Goal: Information Seeking & Learning: Check status

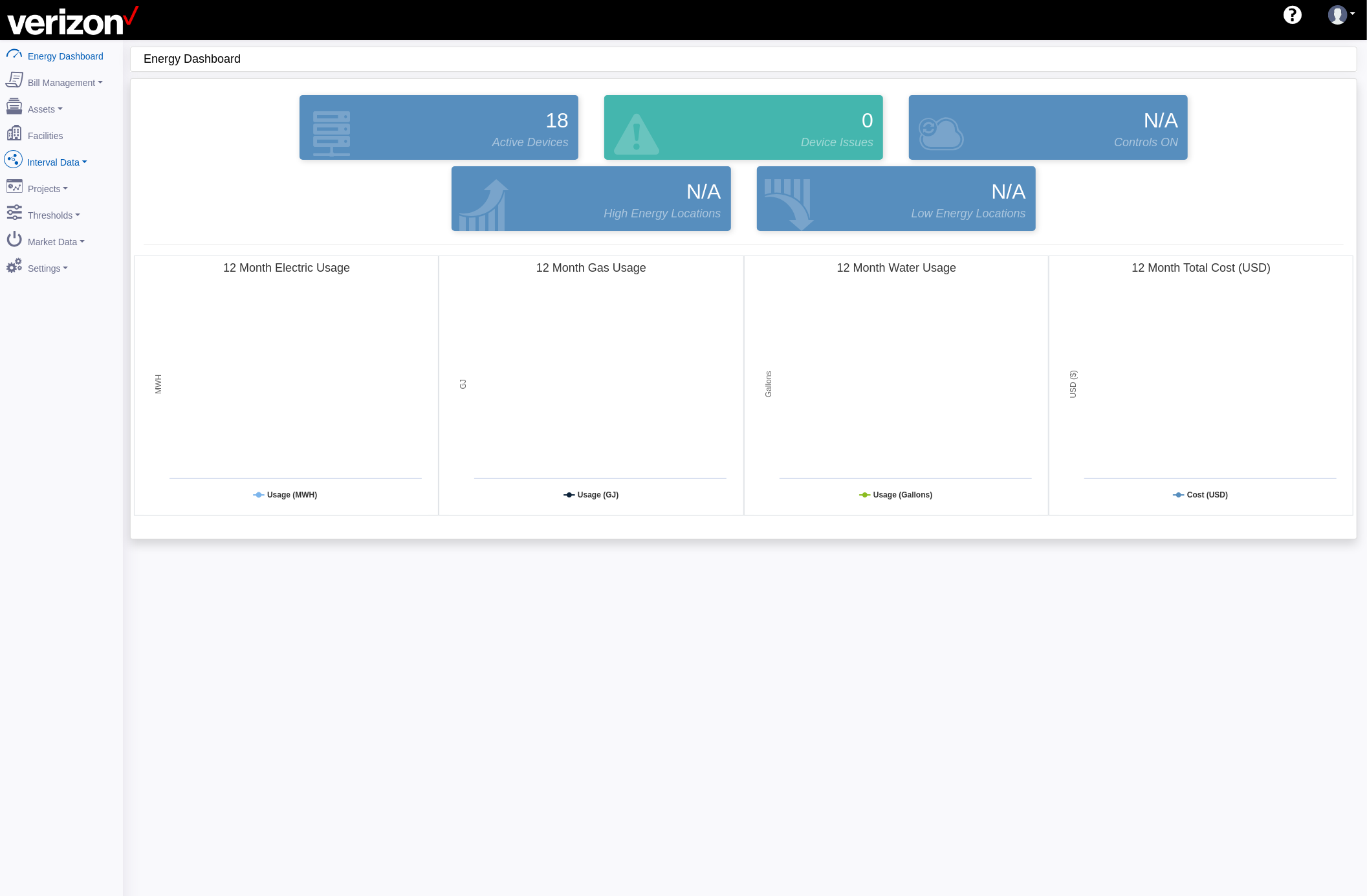
click at [84, 155] on link "Interval Data" at bounding box center [61, 159] width 126 height 27
click at [70, 229] on link "DataView" at bounding box center [61, 230] width 126 height 23
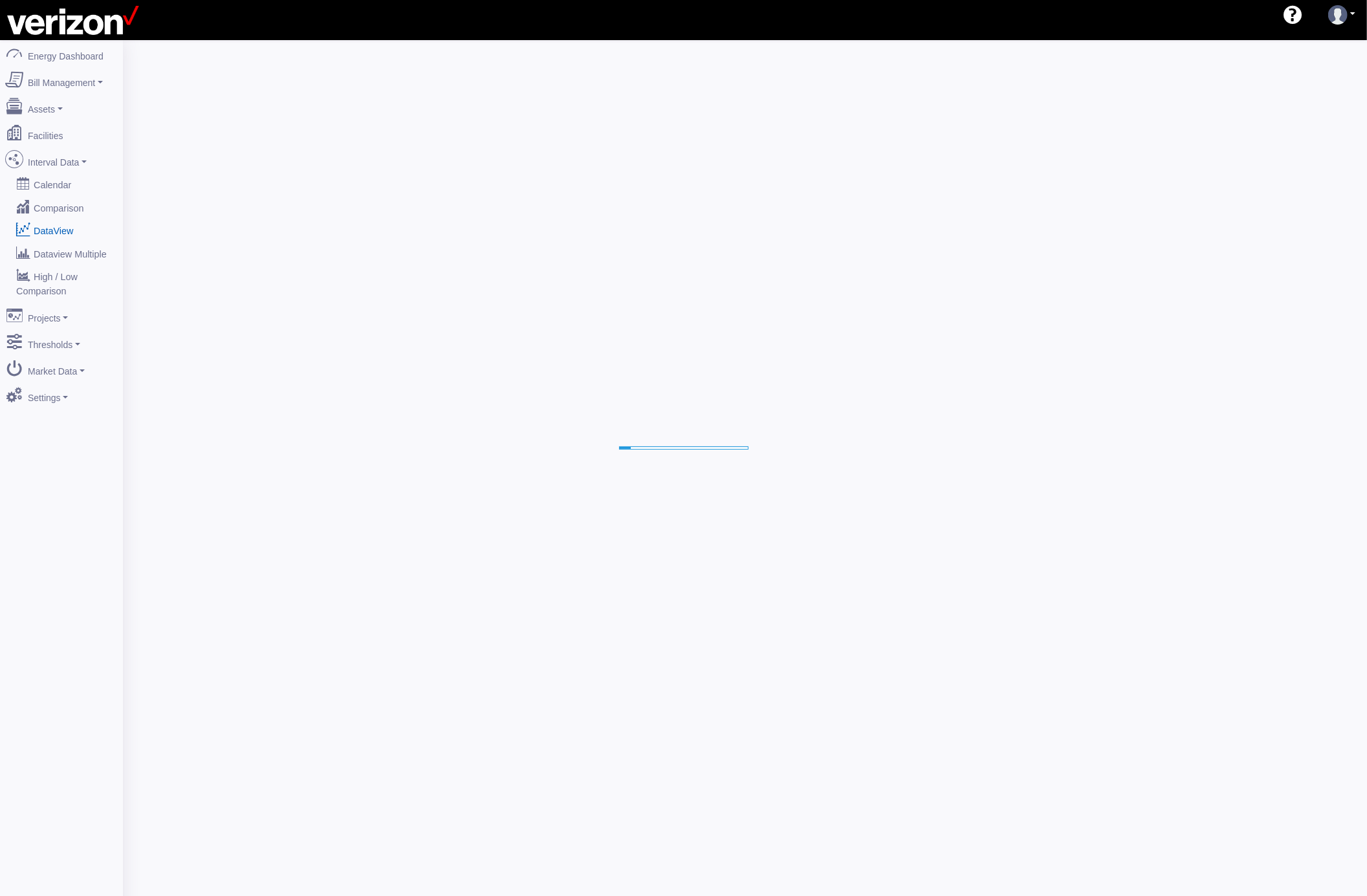
select select "25"
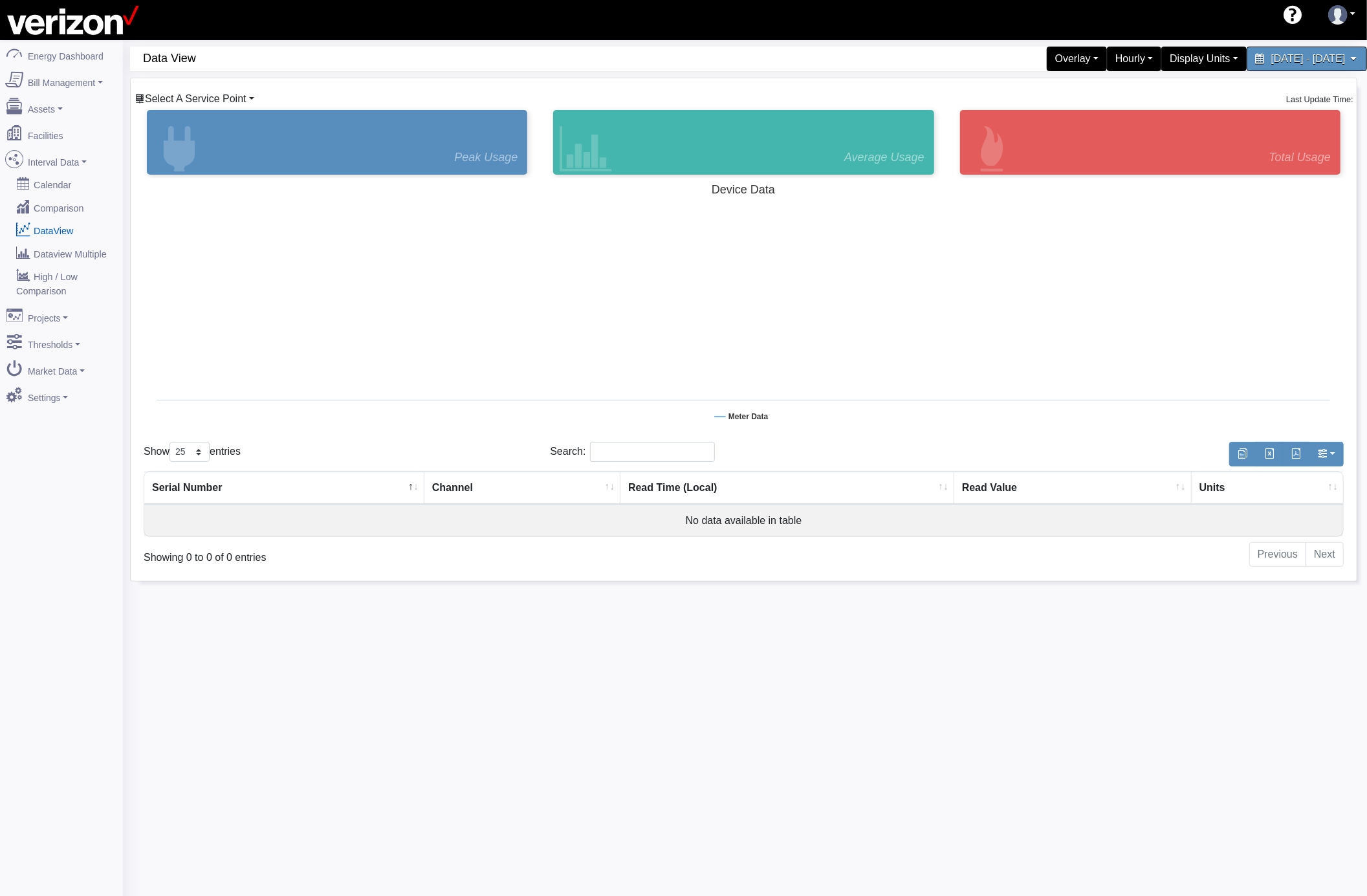
click at [229, 98] on span "Select A Service Point" at bounding box center [196, 99] width 102 height 11
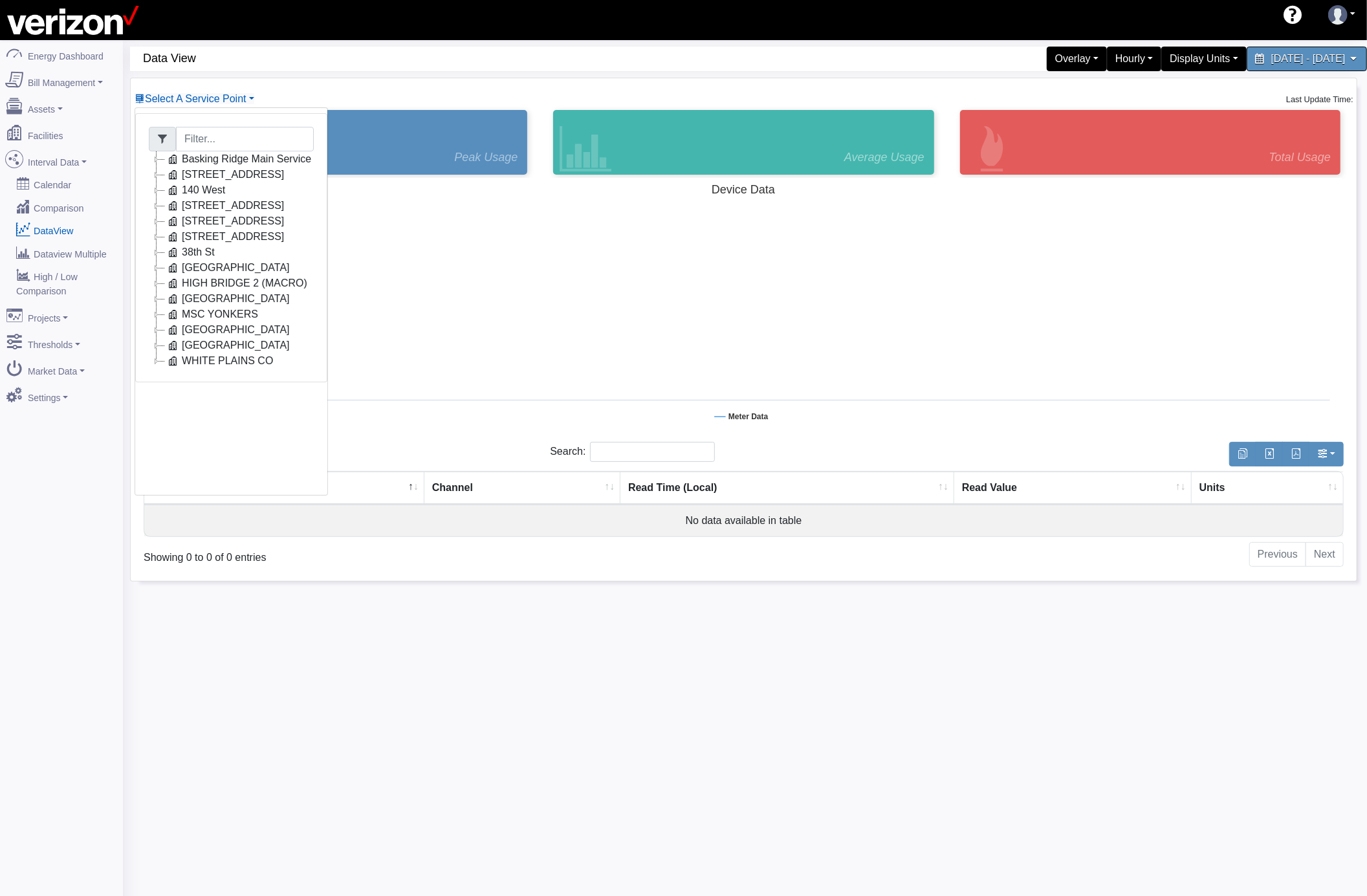
click at [154, 190] on icon at bounding box center [156, 190] width 15 height 15
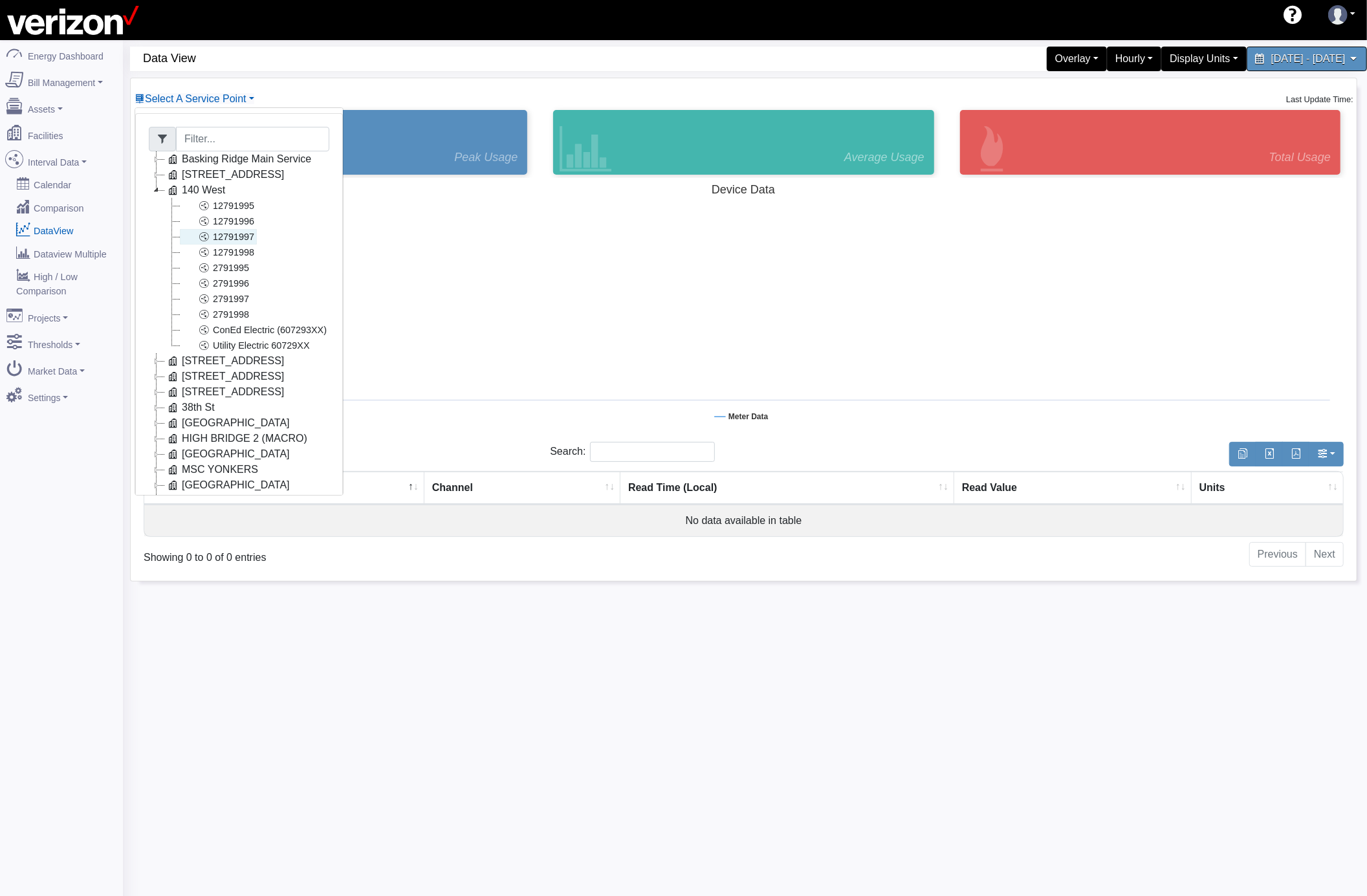
click at [215, 237] on link "12791997" at bounding box center [218, 237] width 77 height 15
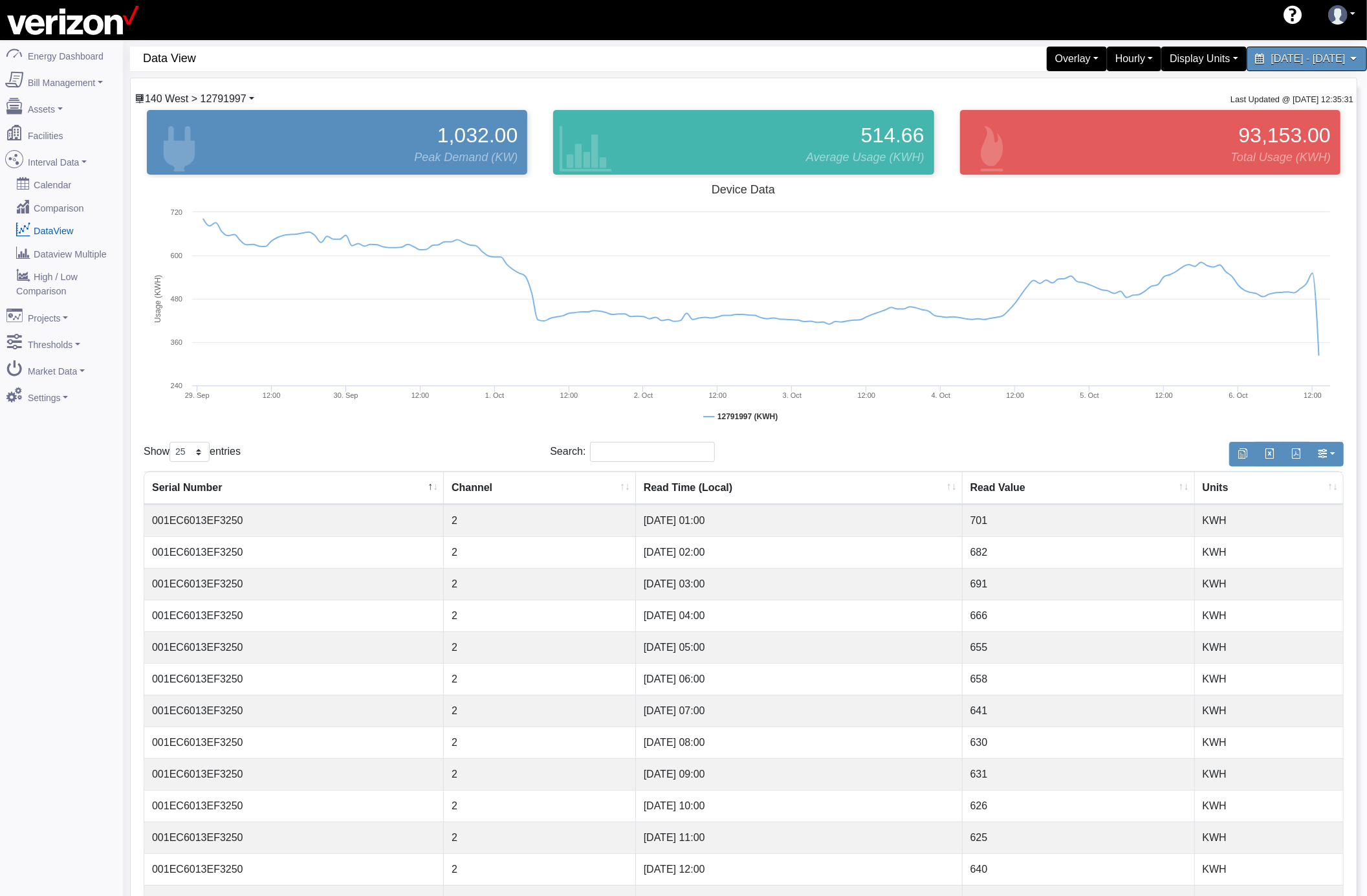
click at [246, 99] on span "140 West > 12791997" at bounding box center [196, 99] width 102 height 11
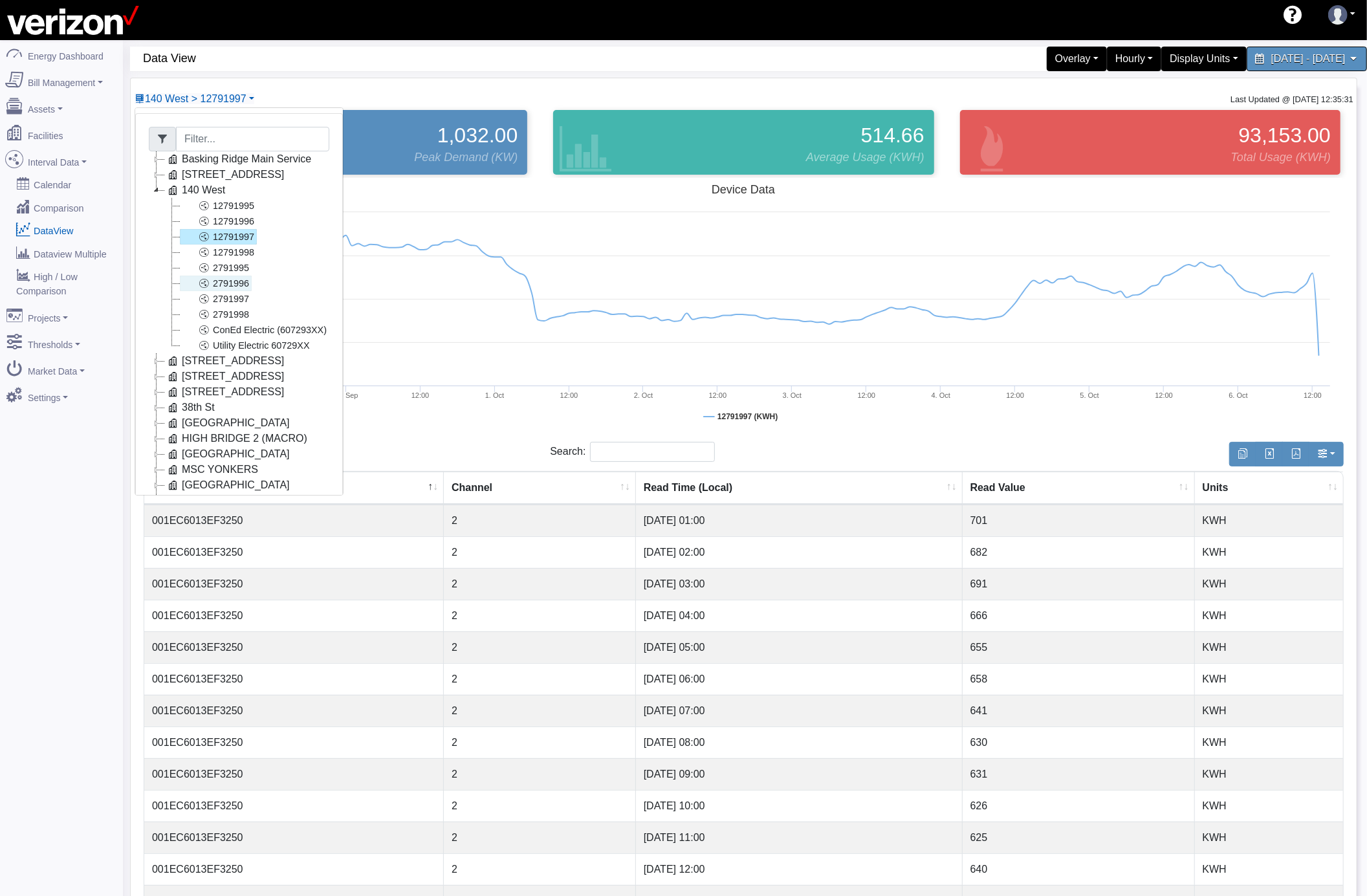
click at [224, 280] on link "2791996" at bounding box center [215, 283] width 72 height 15
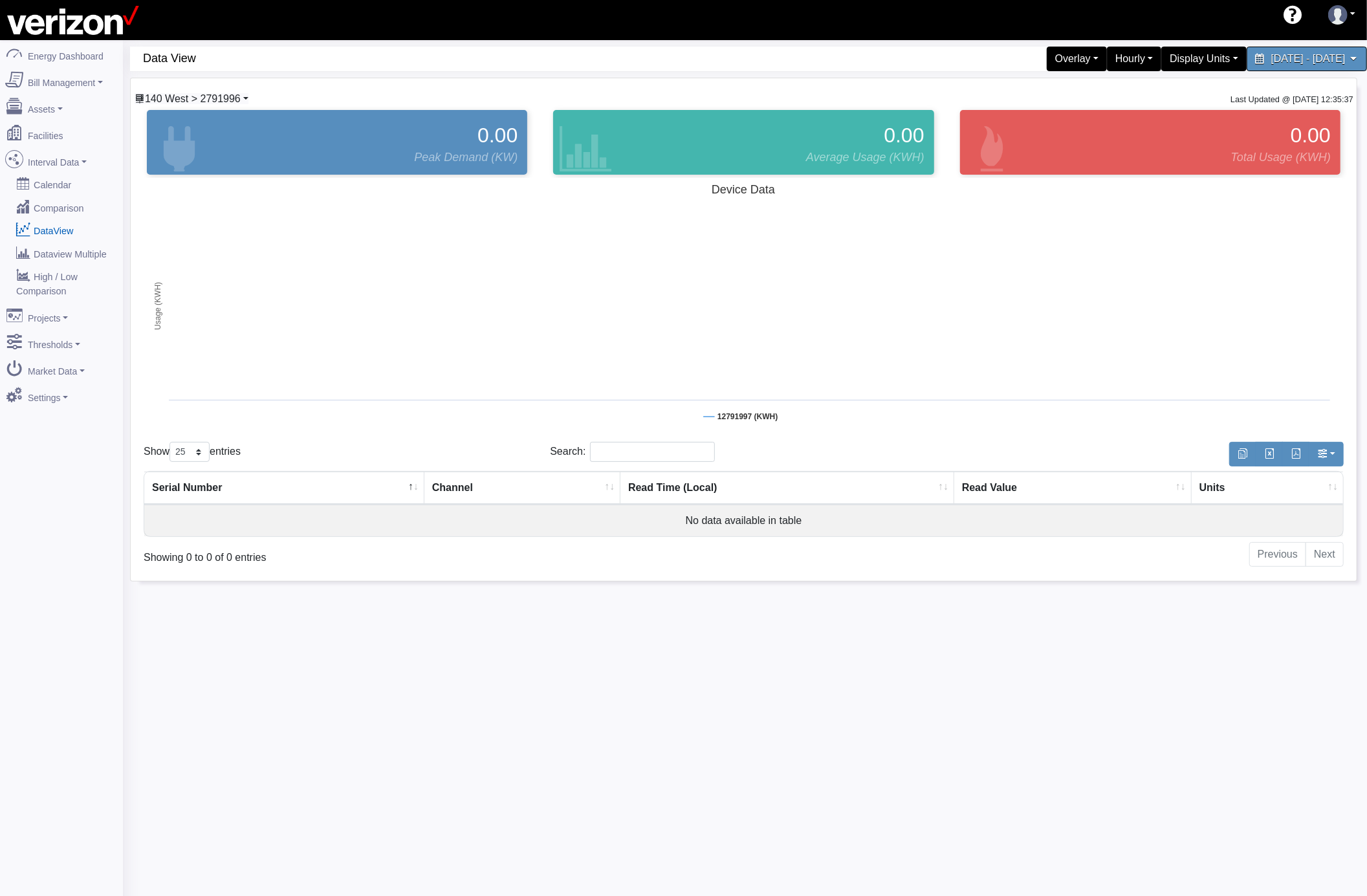
click at [215, 96] on span "140 West > 2791996" at bounding box center [193, 99] width 96 height 11
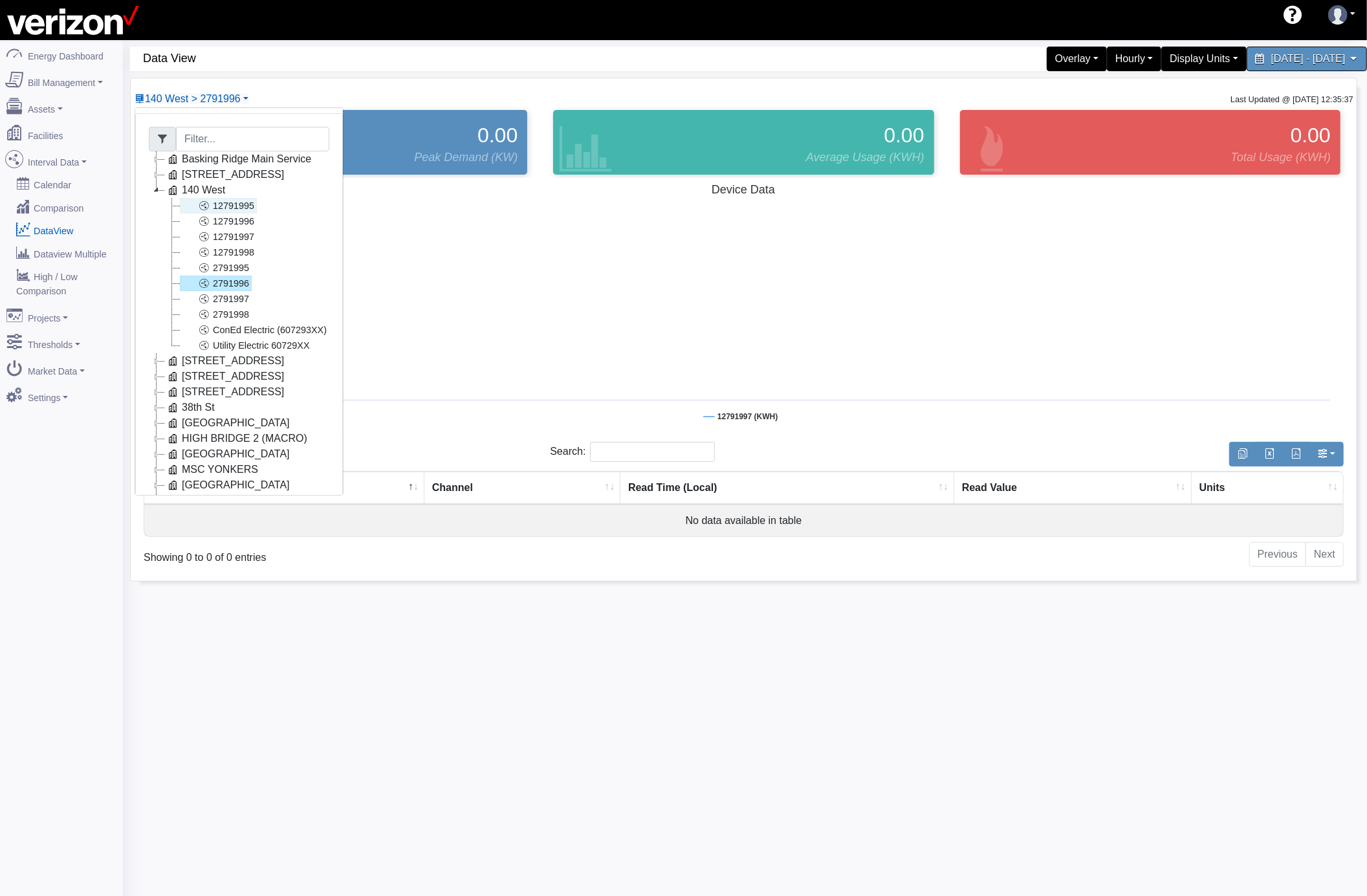
click at [215, 210] on link "12791995" at bounding box center [218, 205] width 77 height 15
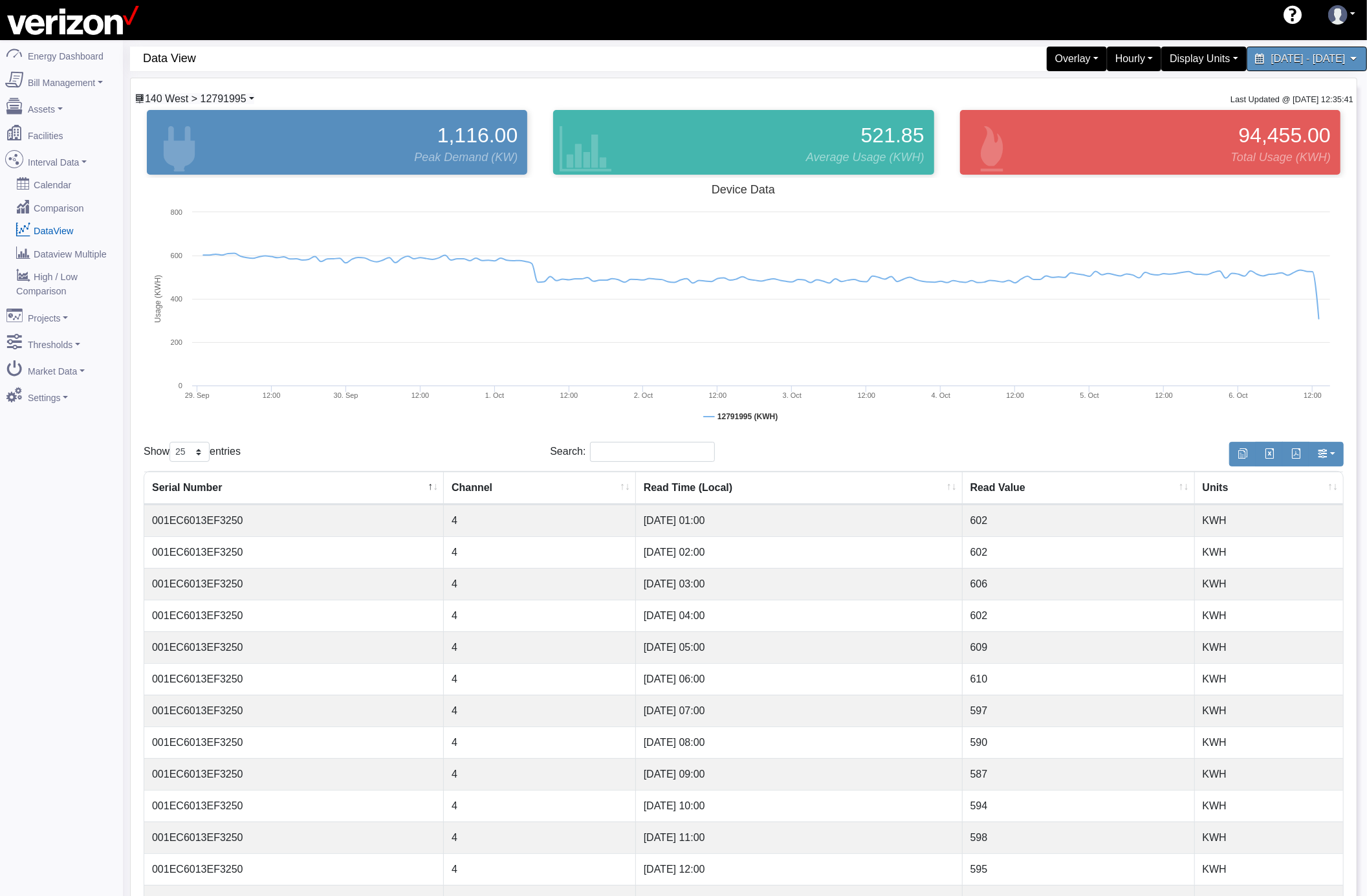
click at [246, 96] on span "140 West > 12791995" at bounding box center [196, 99] width 102 height 11
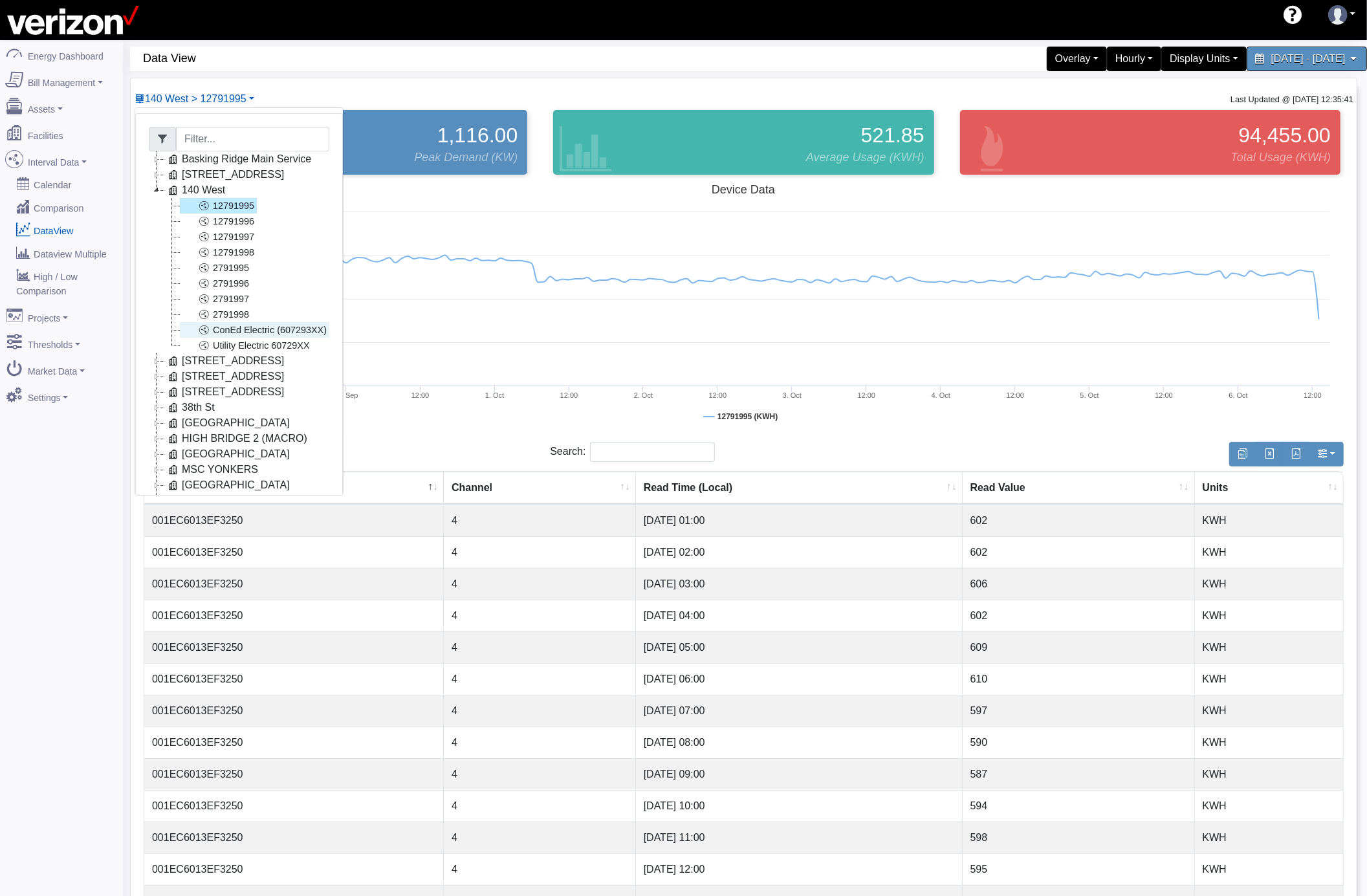
click at [229, 327] on link "ConEd Electric (607293XX)" at bounding box center [254, 330] width 149 height 15
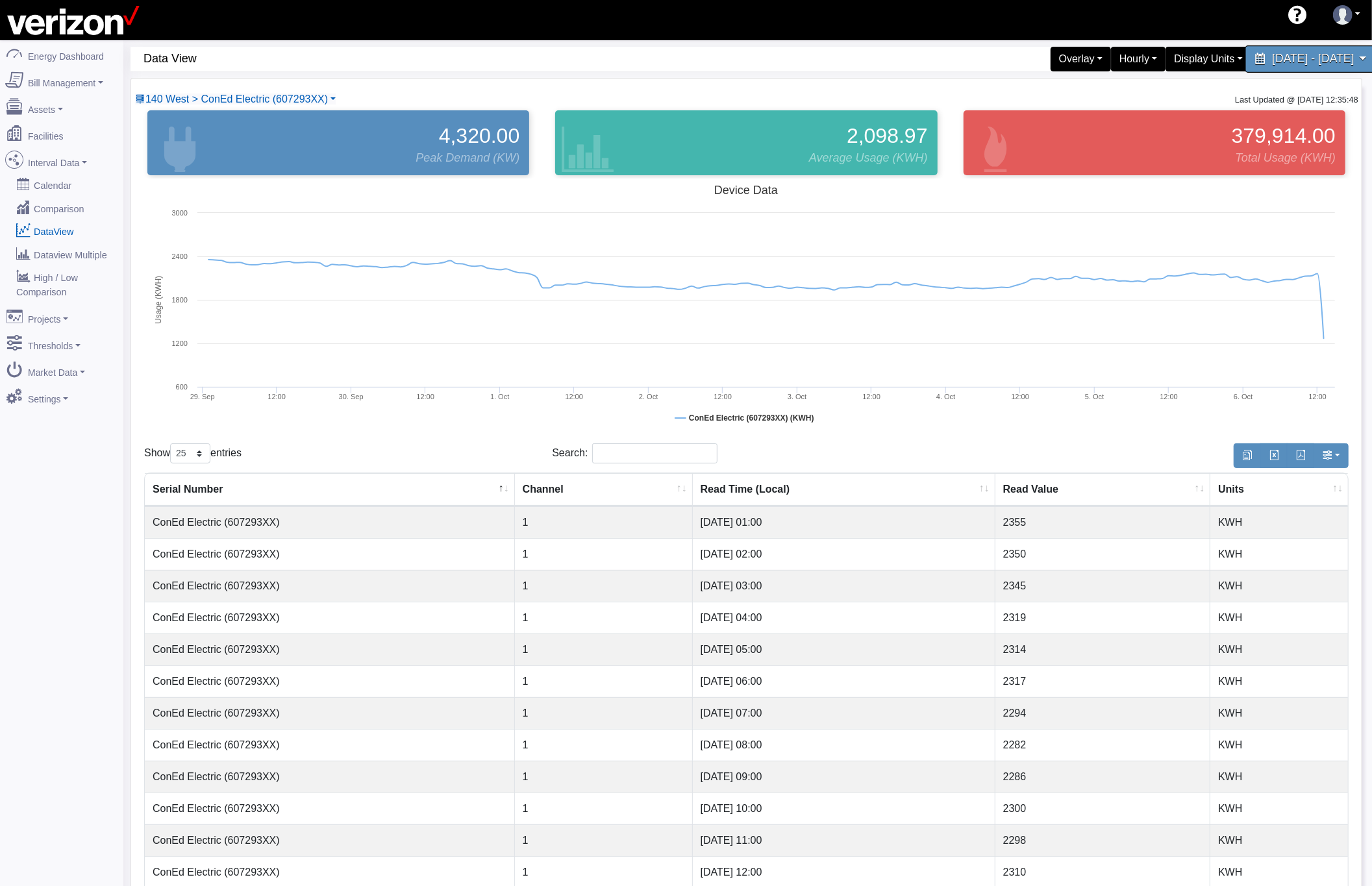
click at [1272, 54] on span "September 29, 2025 - October 6, 2025" at bounding box center [1313, 59] width 82 height 13
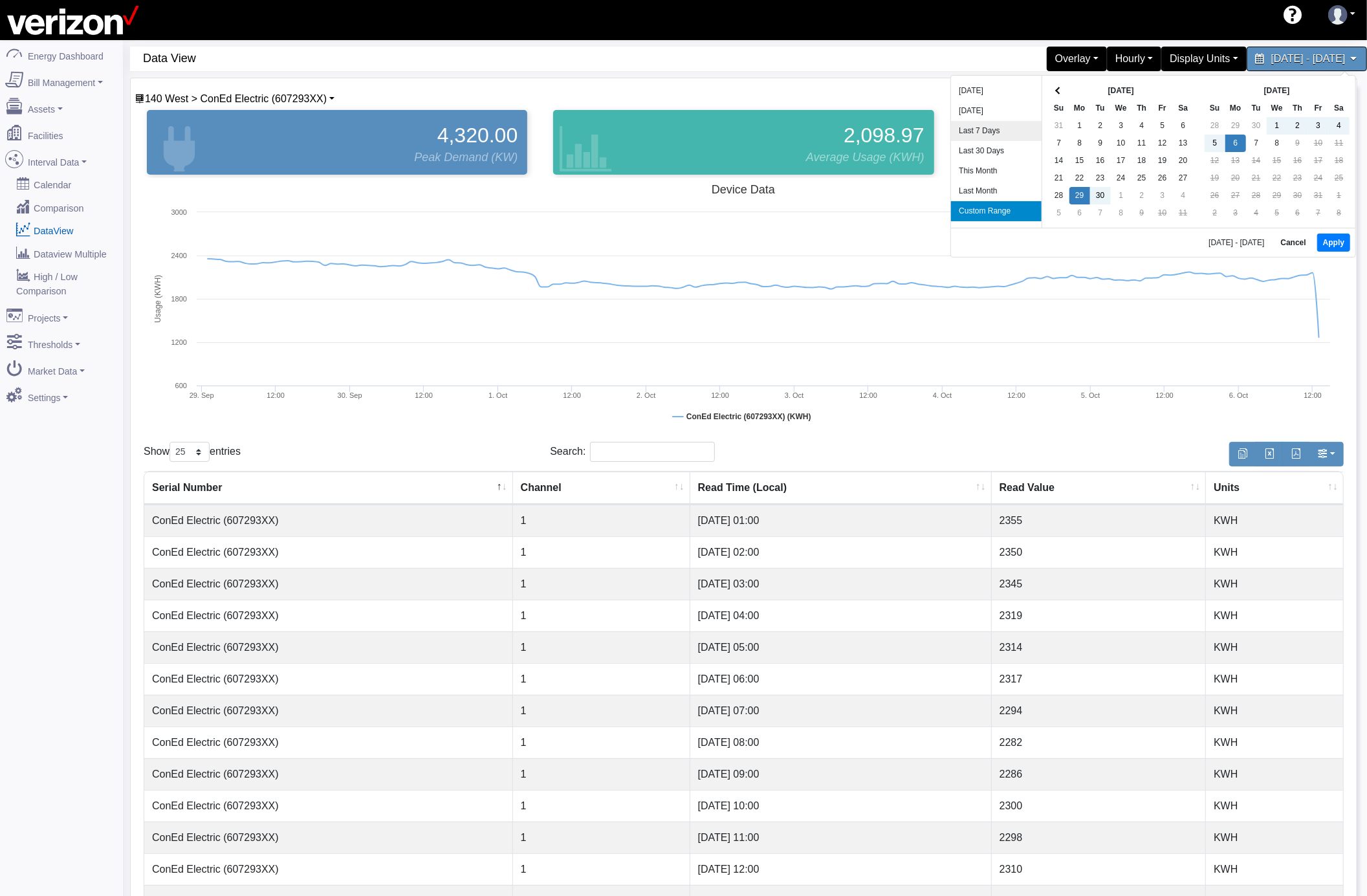
click at [998, 133] on li "Last 7 Days" at bounding box center [996, 131] width 90 height 20
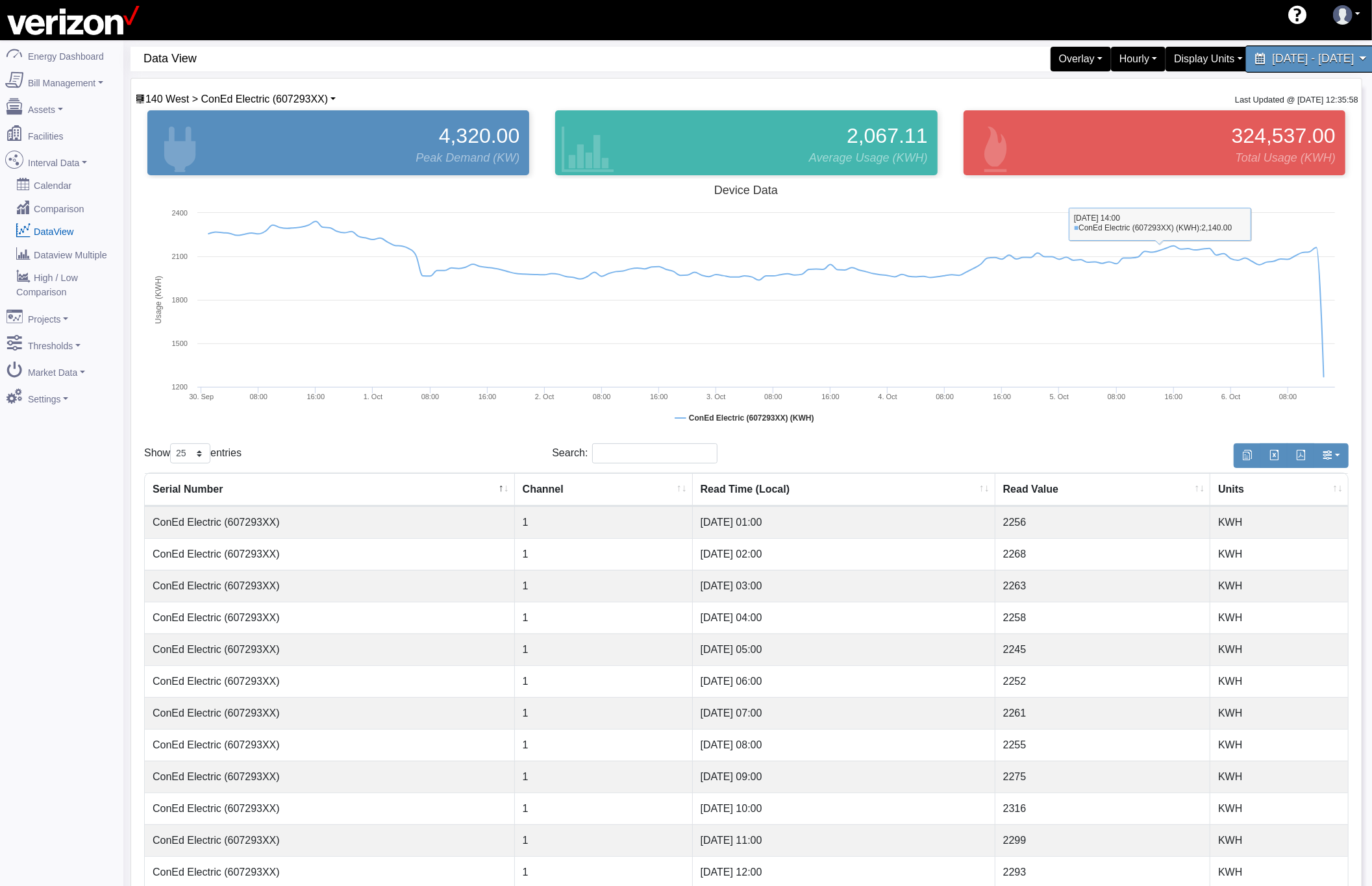
click at [1272, 58] on span "September 30, 2025 - October 6, 2025" at bounding box center [1313, 59] width 82 height 13
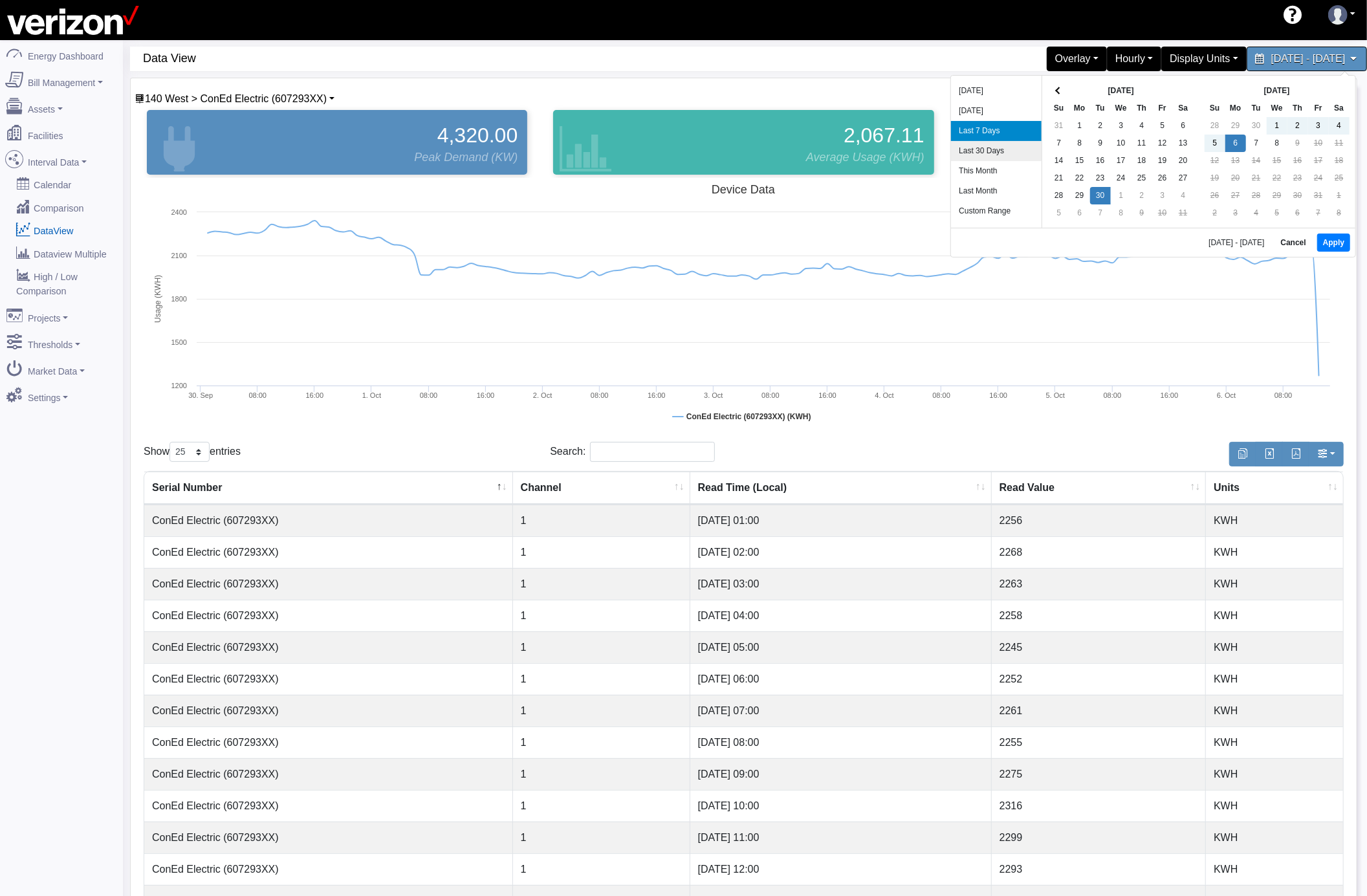
click at [1002, 151] on li "Last 30 Days" at bounding box center [996, 151] width 90 height 20
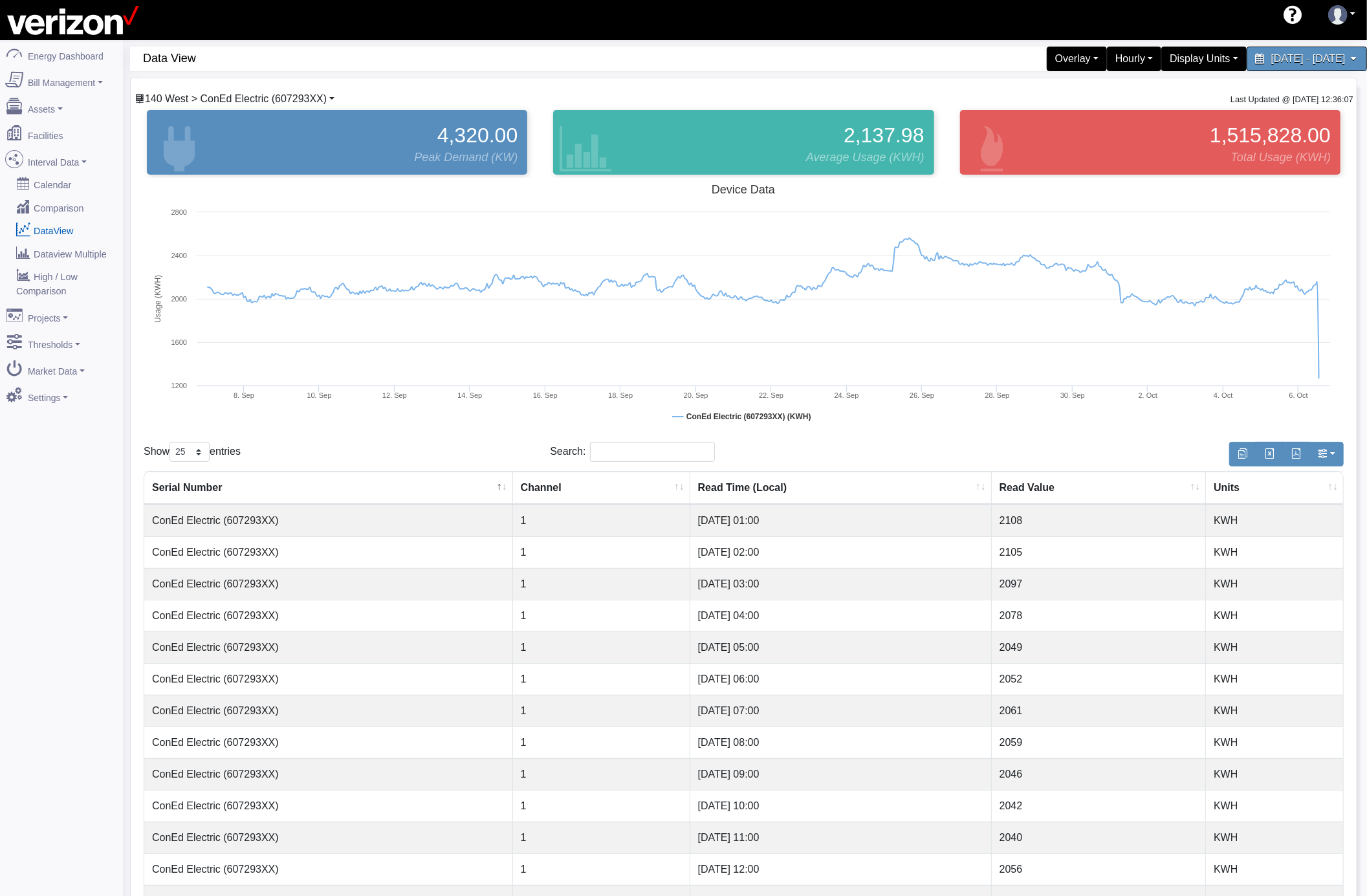
click at [326, 104] on link "140 West > ConEd Electric (607293XX)" at bounding box center [234, 99] width 200 height 11
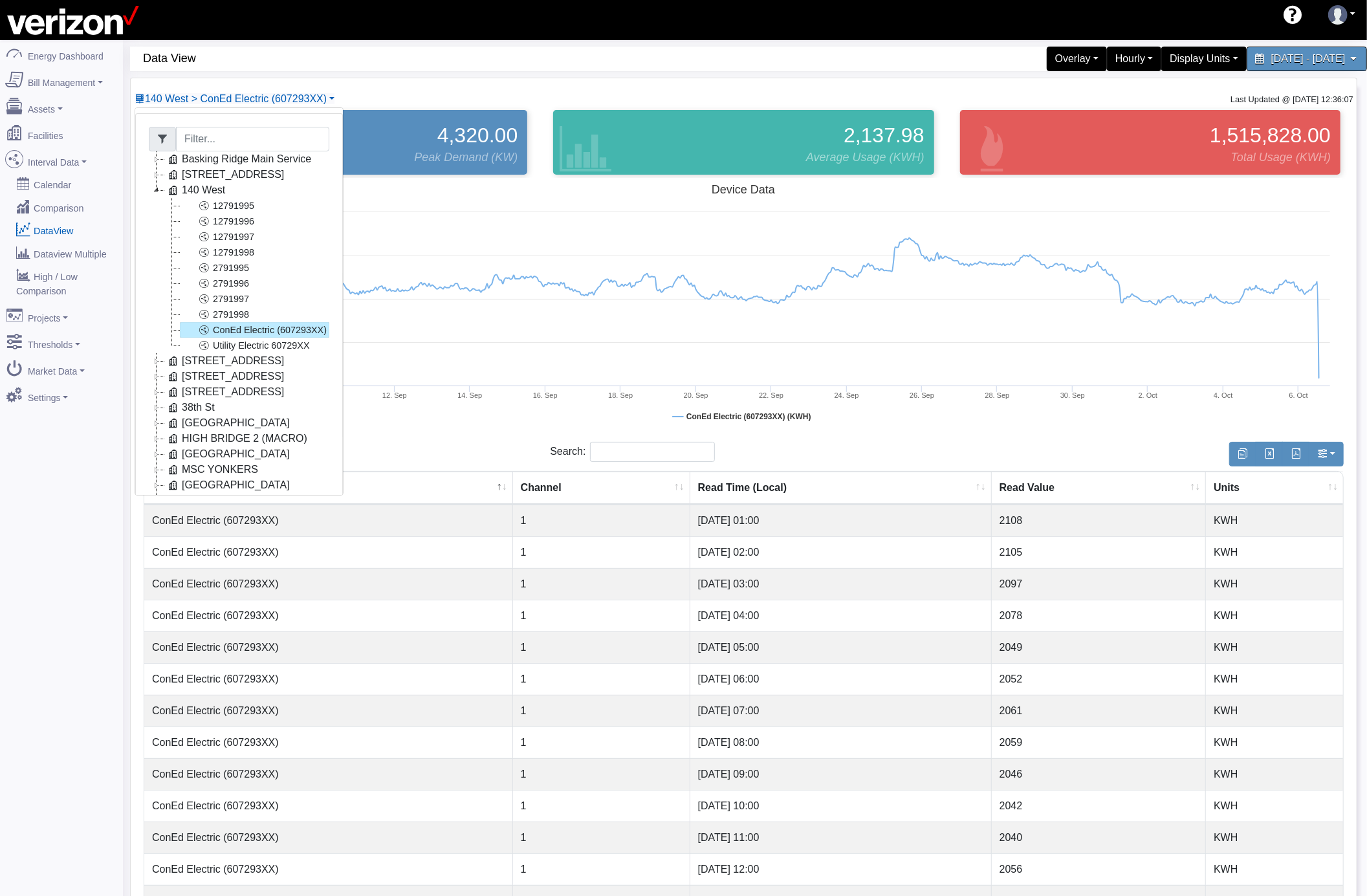
click at [155, 391] on icon at bounding box center [156, 392] width 15 height 15
click at [245, 409] on link "12784751" at bounding box center [218, 407] width 77 height 15
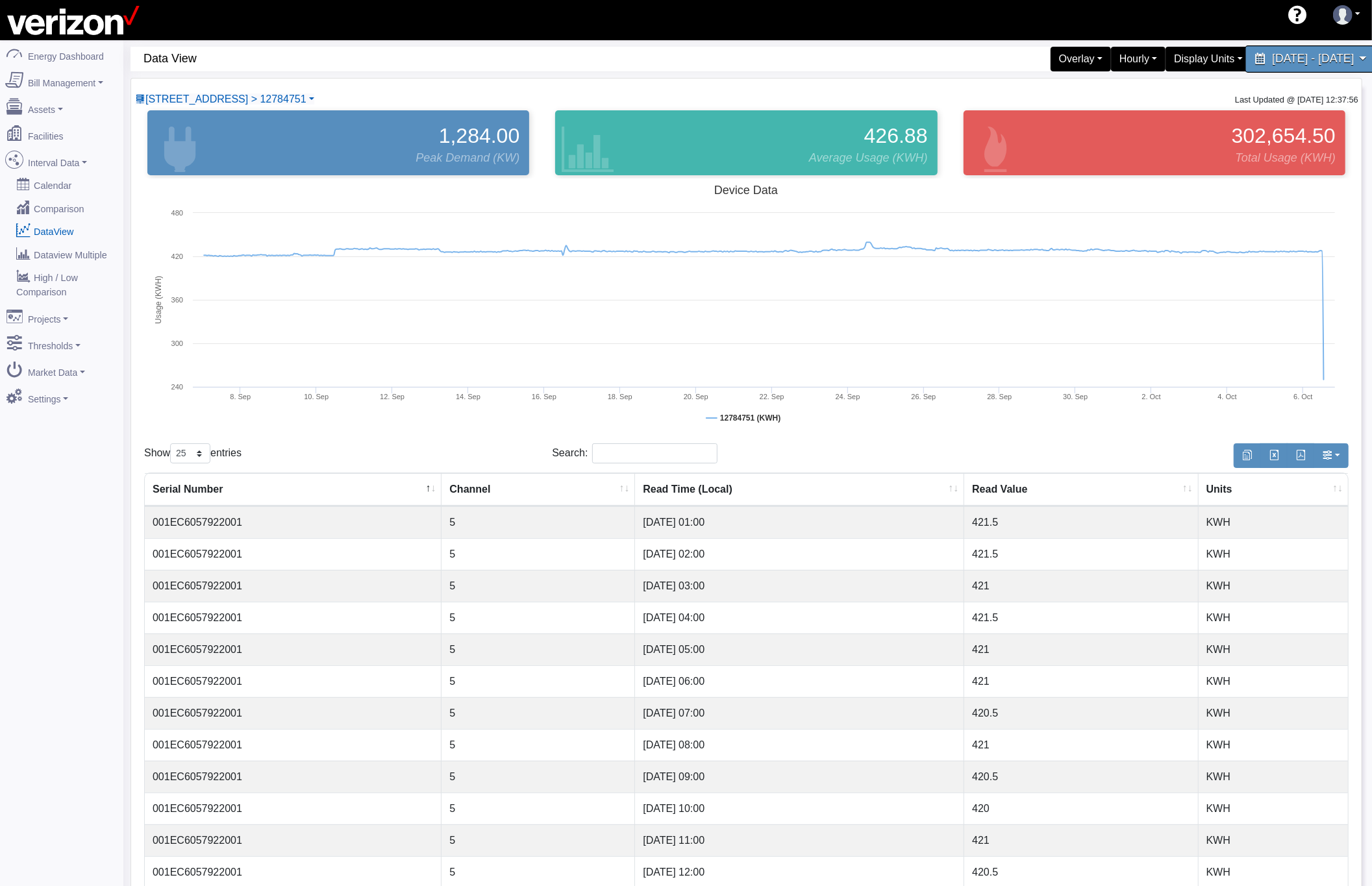
click at [1272, 60] on span "September 7, 2025 - October 6, 2025" at bounding box center [1313, 59] width 82 height 13
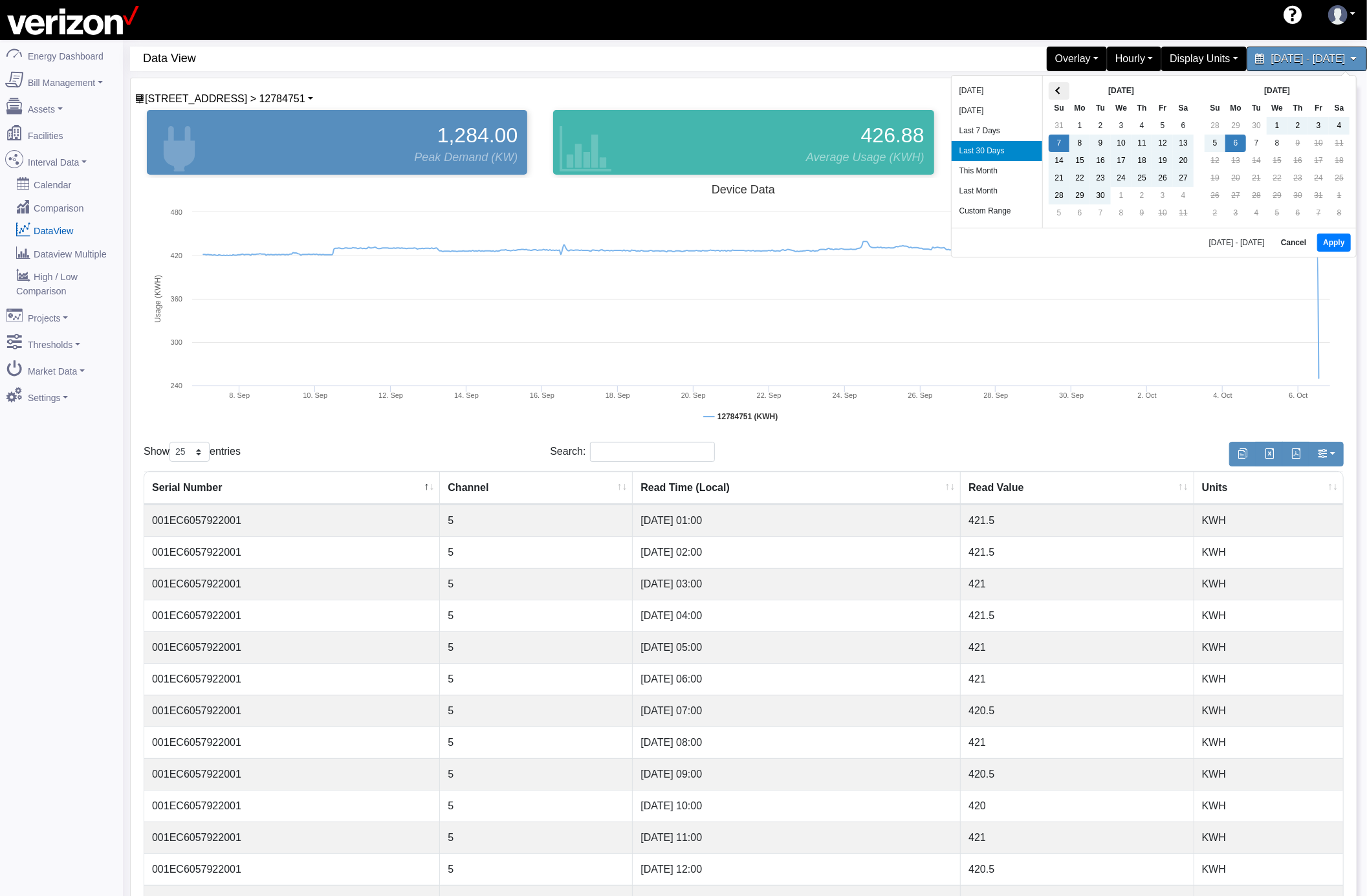
click at [1064, 95] on th at bounding box center [1059, 90] width 21 height 18
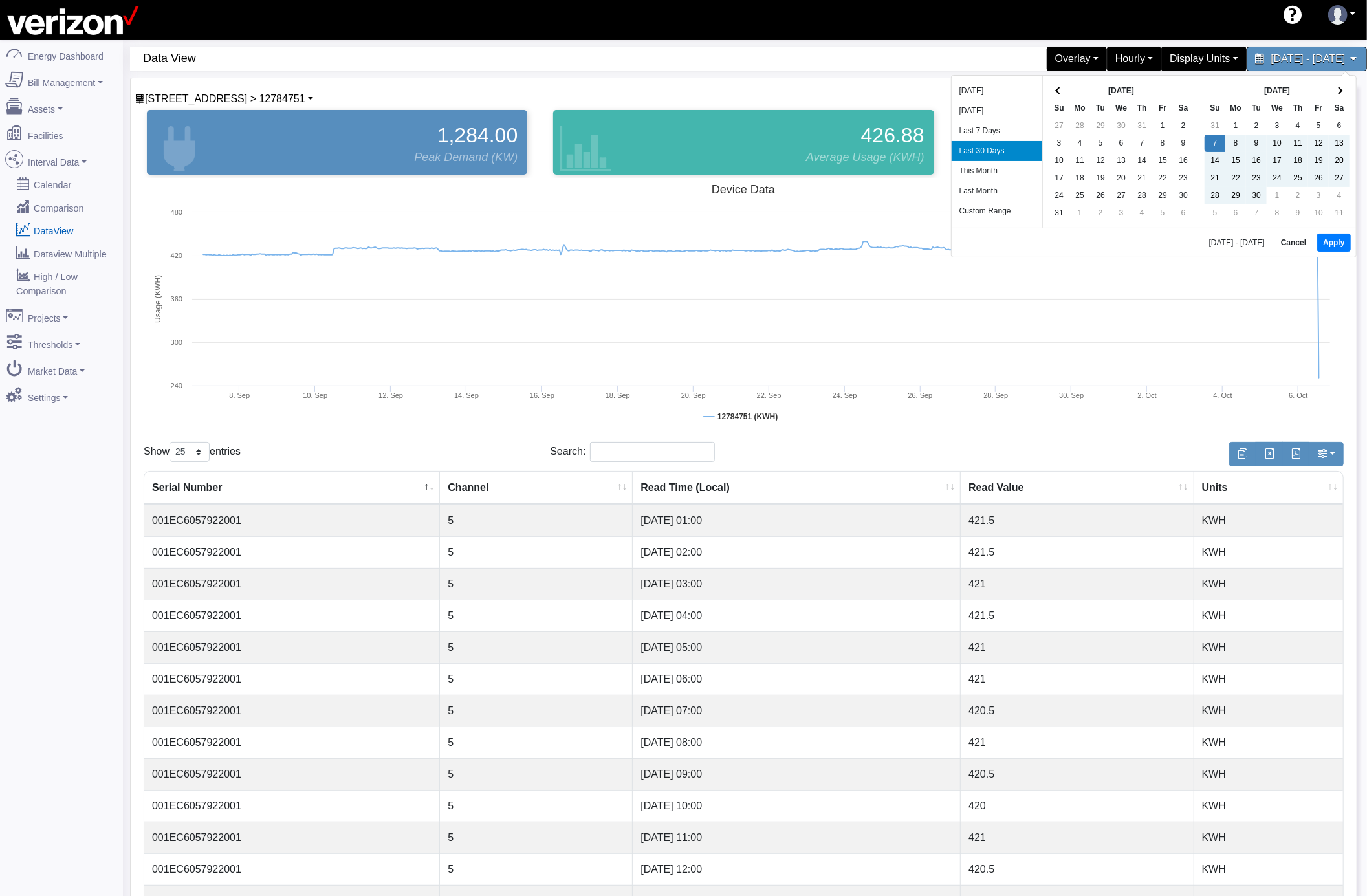
click at [1064, 95] on th at bounding box center [1059, 90] width 21 height 18
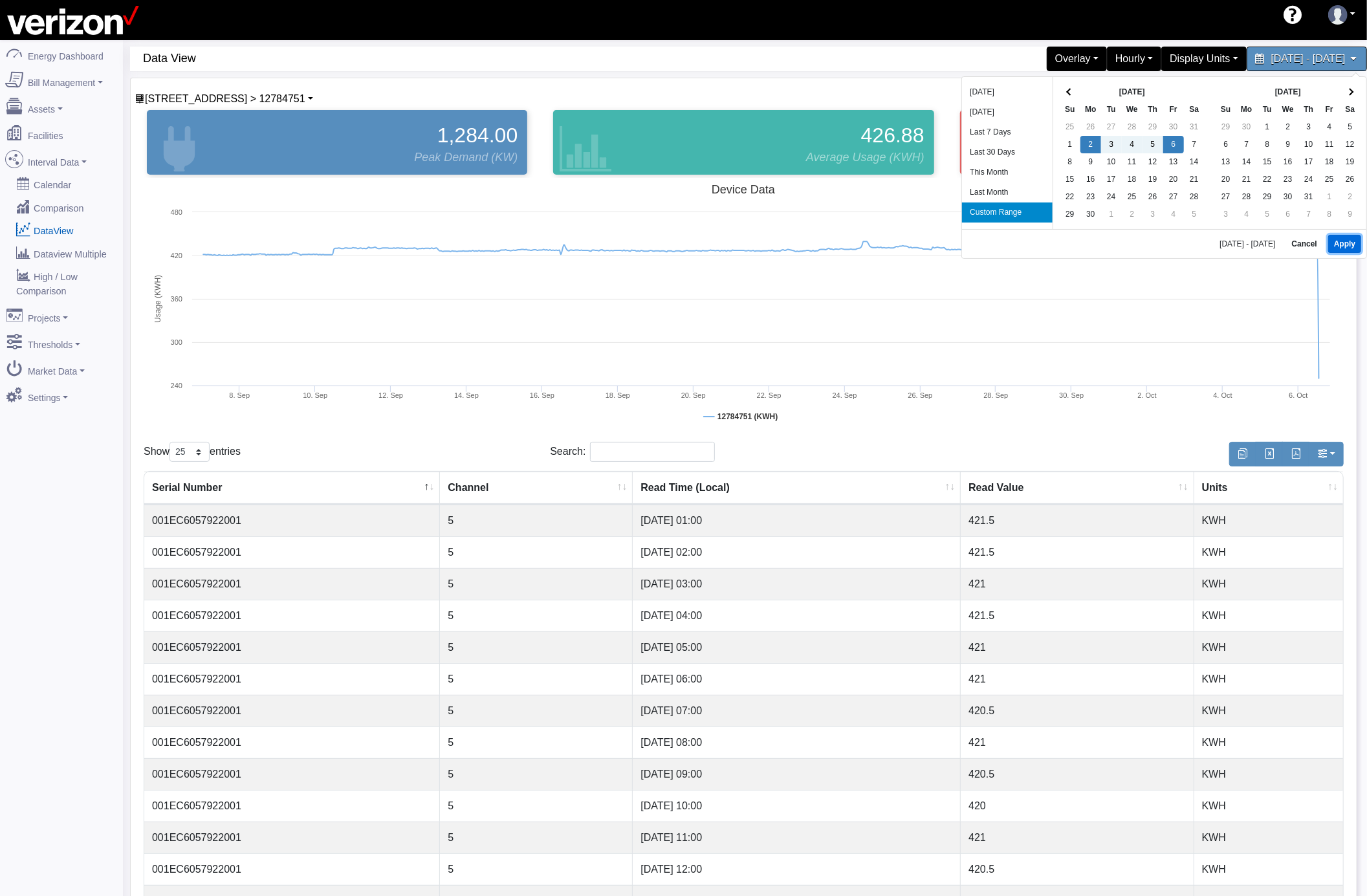
click at [1336, 245] on button "Apply" at bounding box center [1345, 244] width 33 height 18
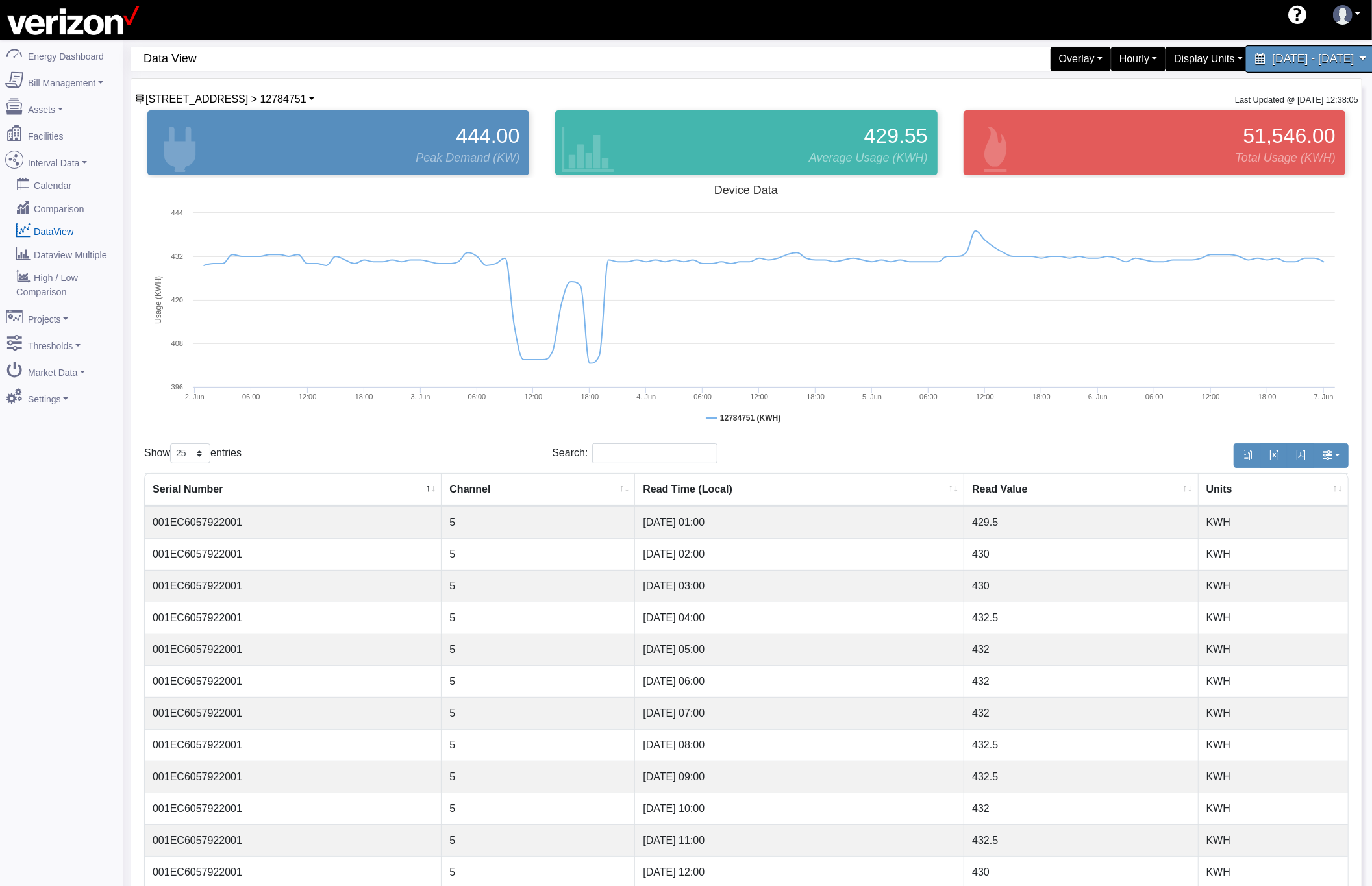
click at [1245, 61] on div "June 2, 2025 - June 6, 2025" at bounding box center [1311, 59] width 133 height 27
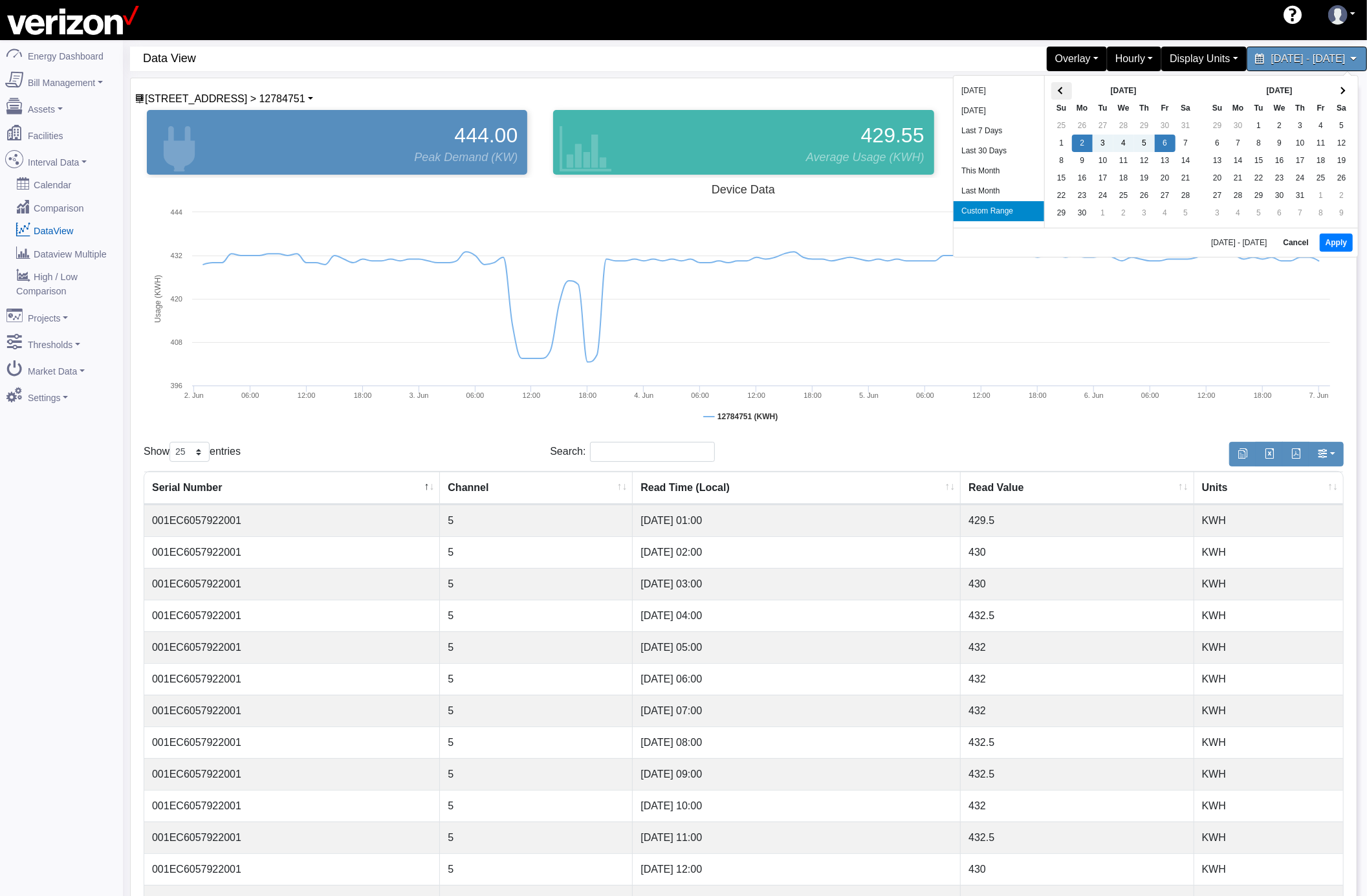
click at [1056, 94] on th at bounding box center [1062, 90] width 21 height 18
click at [1334, 238] on button "Apply" at bounding box center [1345, 244] width 33 height 18
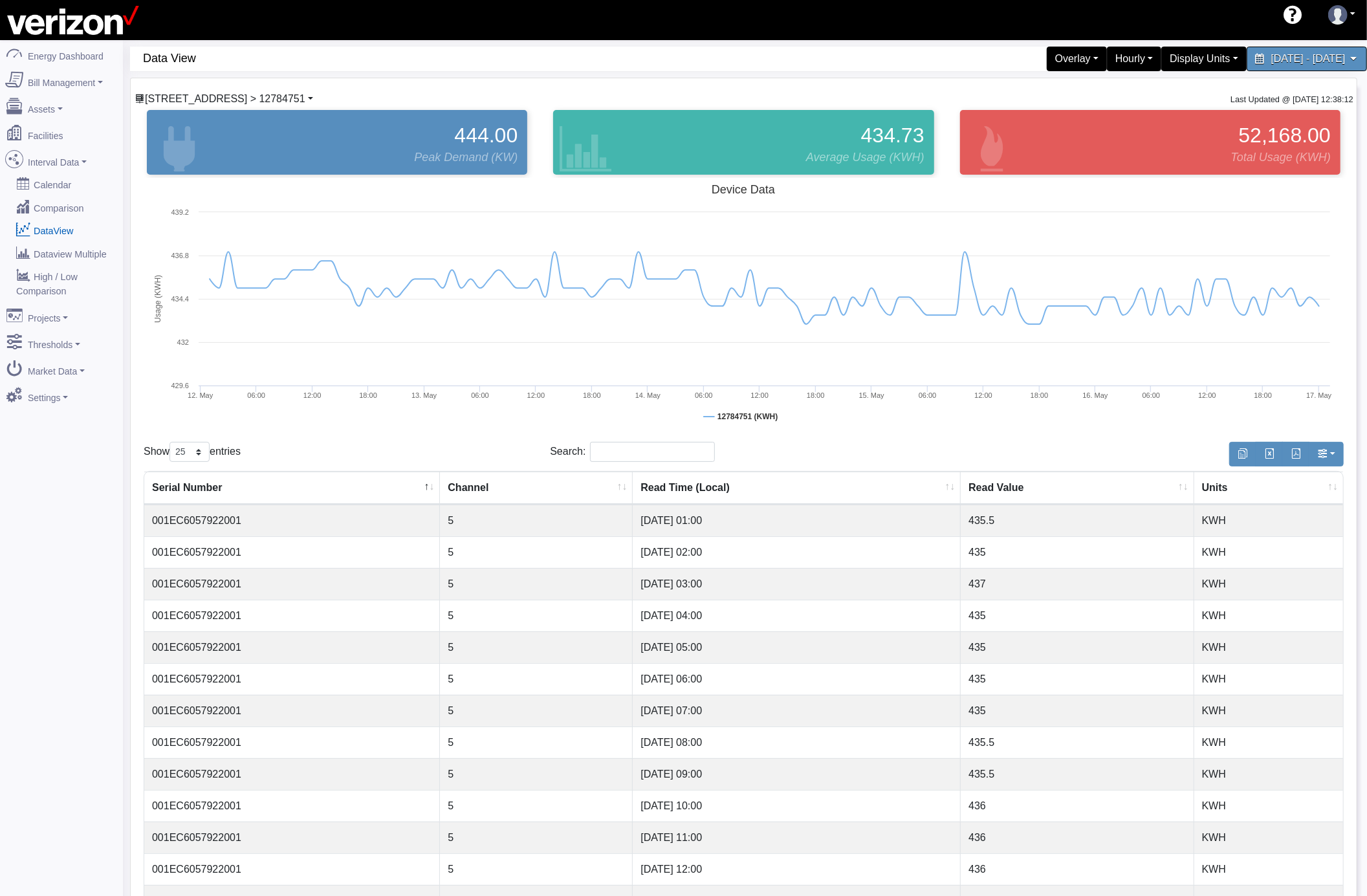
click at [272, 99] on link "230 West 36th > 12784751" at bounding box center [224, 99] width 179 height 11
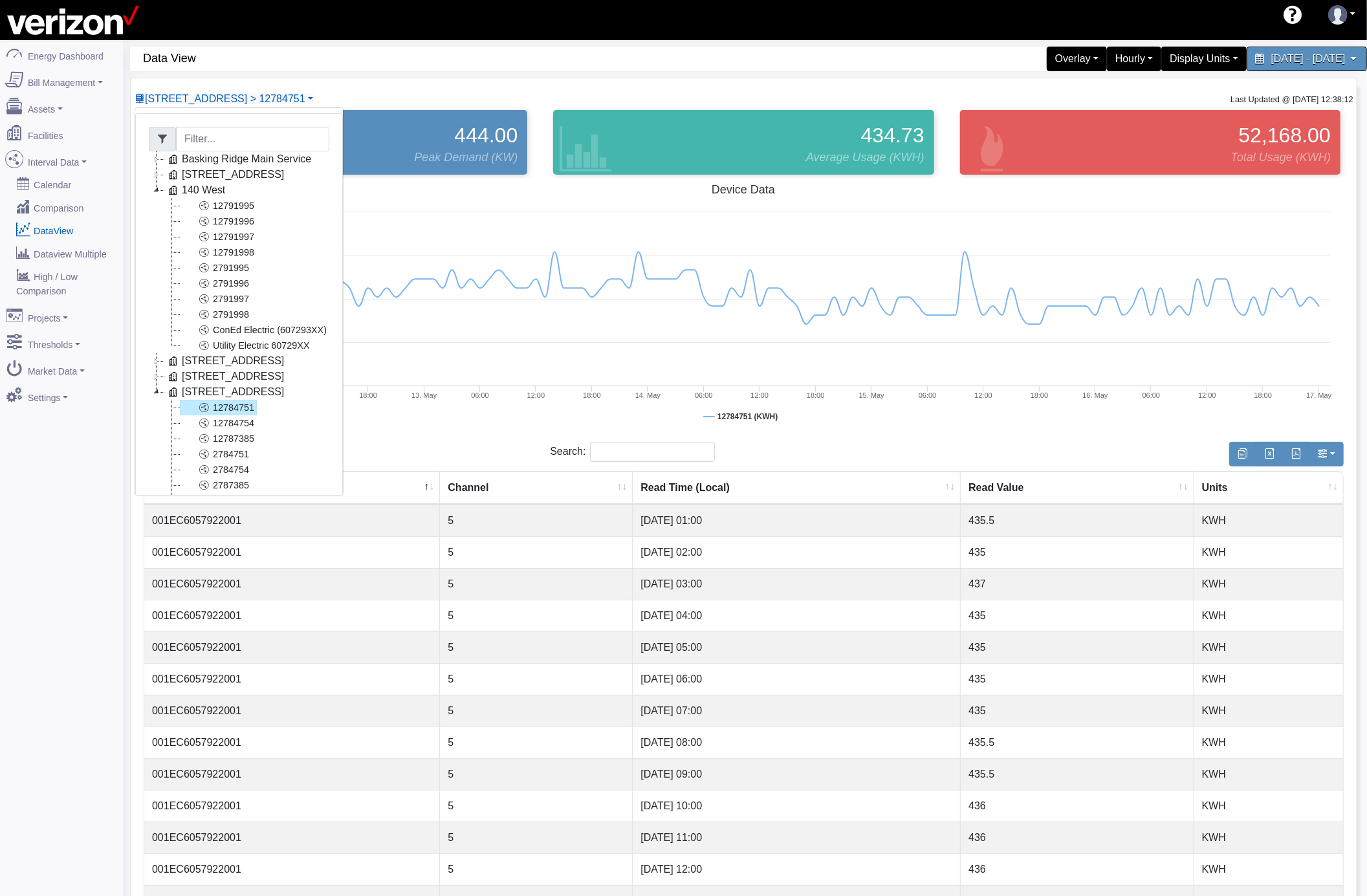
click at [154, 190] on icon at bounding box center [156, 190] width 15 height 15
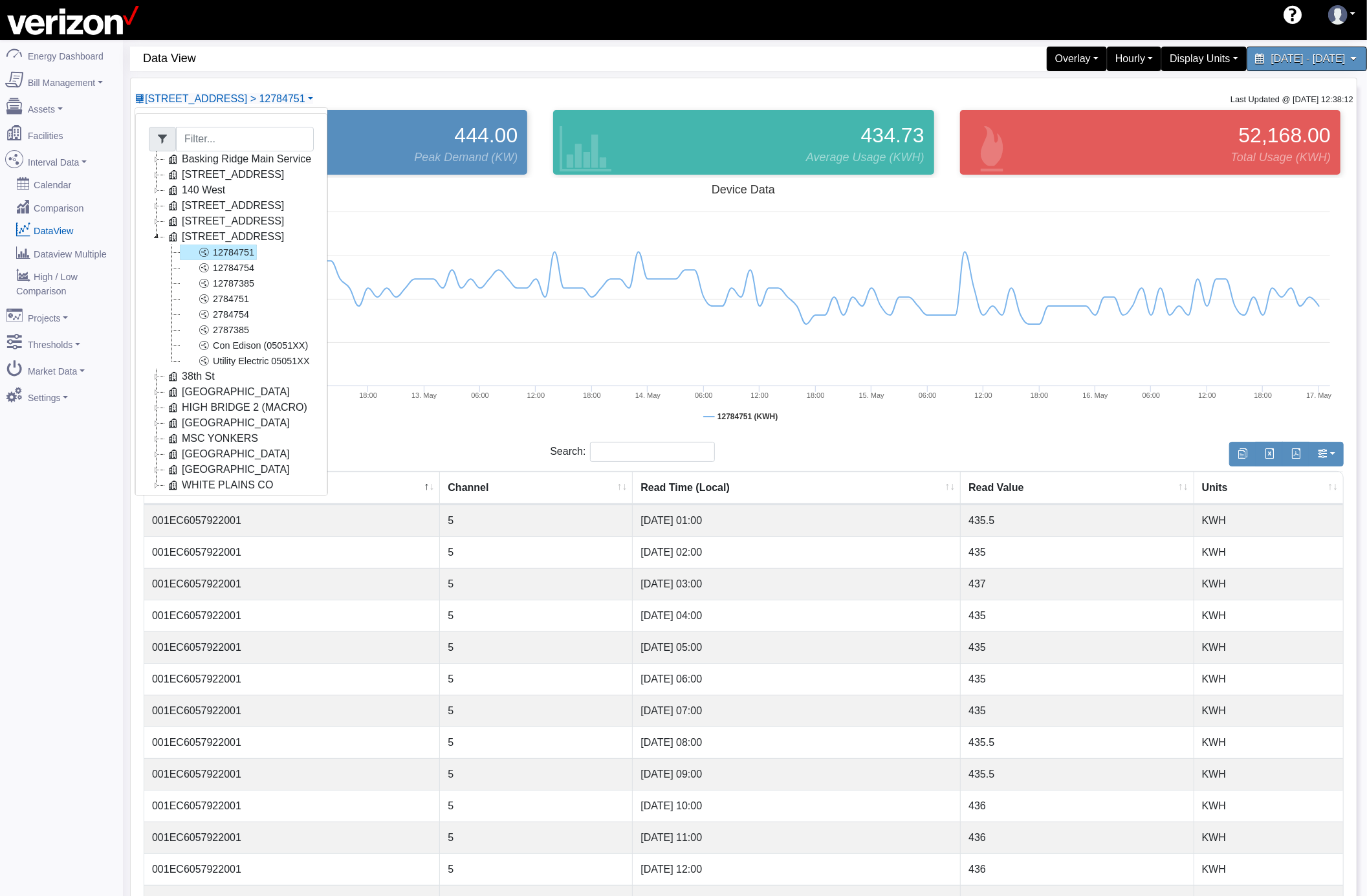
click at [156, 234] on icon at bounding box center [156, 237] width 15 height 15
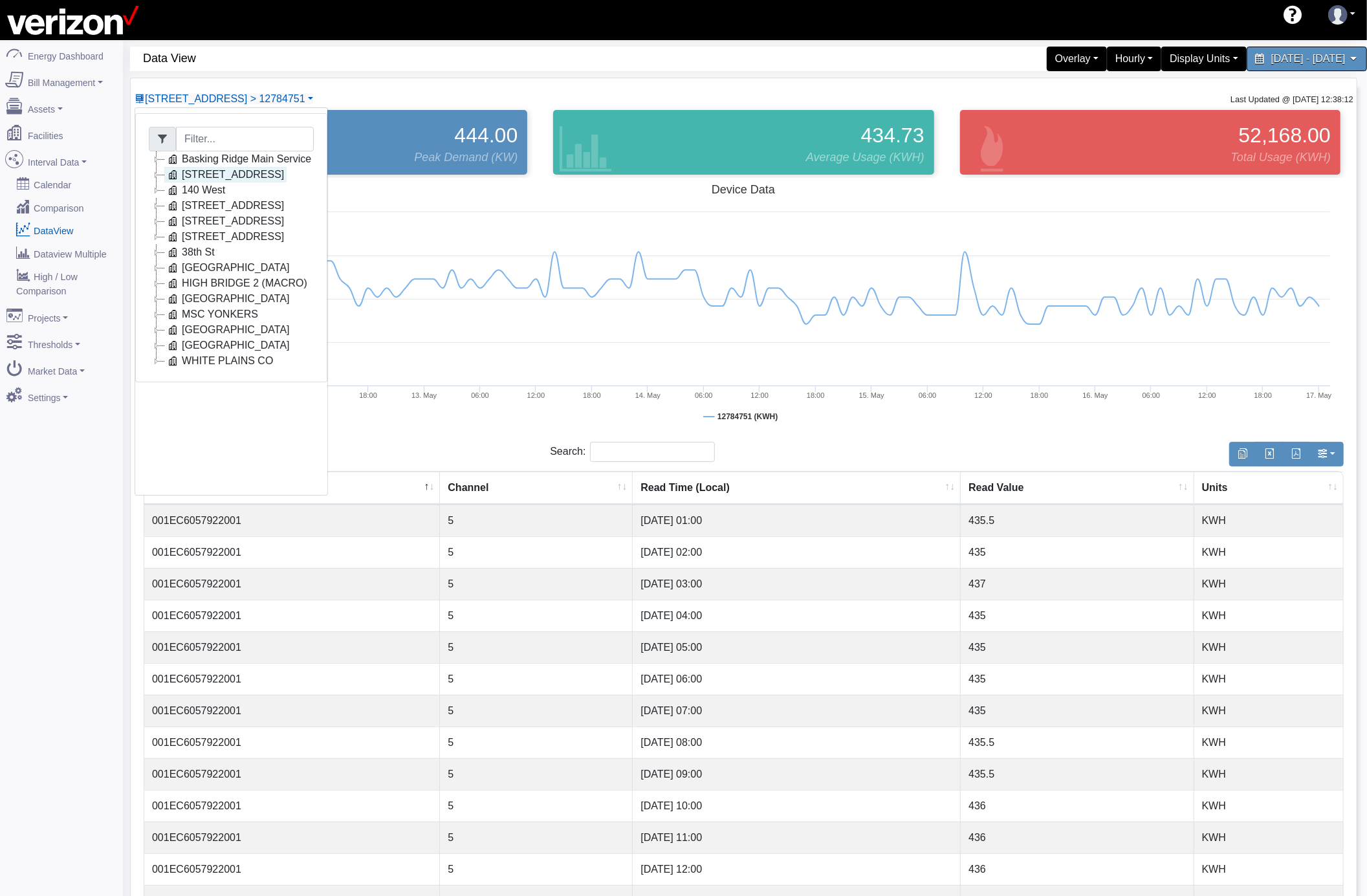
click at [180, 177] on icon at bounding box center [173, 175] width 15 height 15
click at [228, 188] on link "84665910000" at bounding box center [226, 190] width 93 height 15
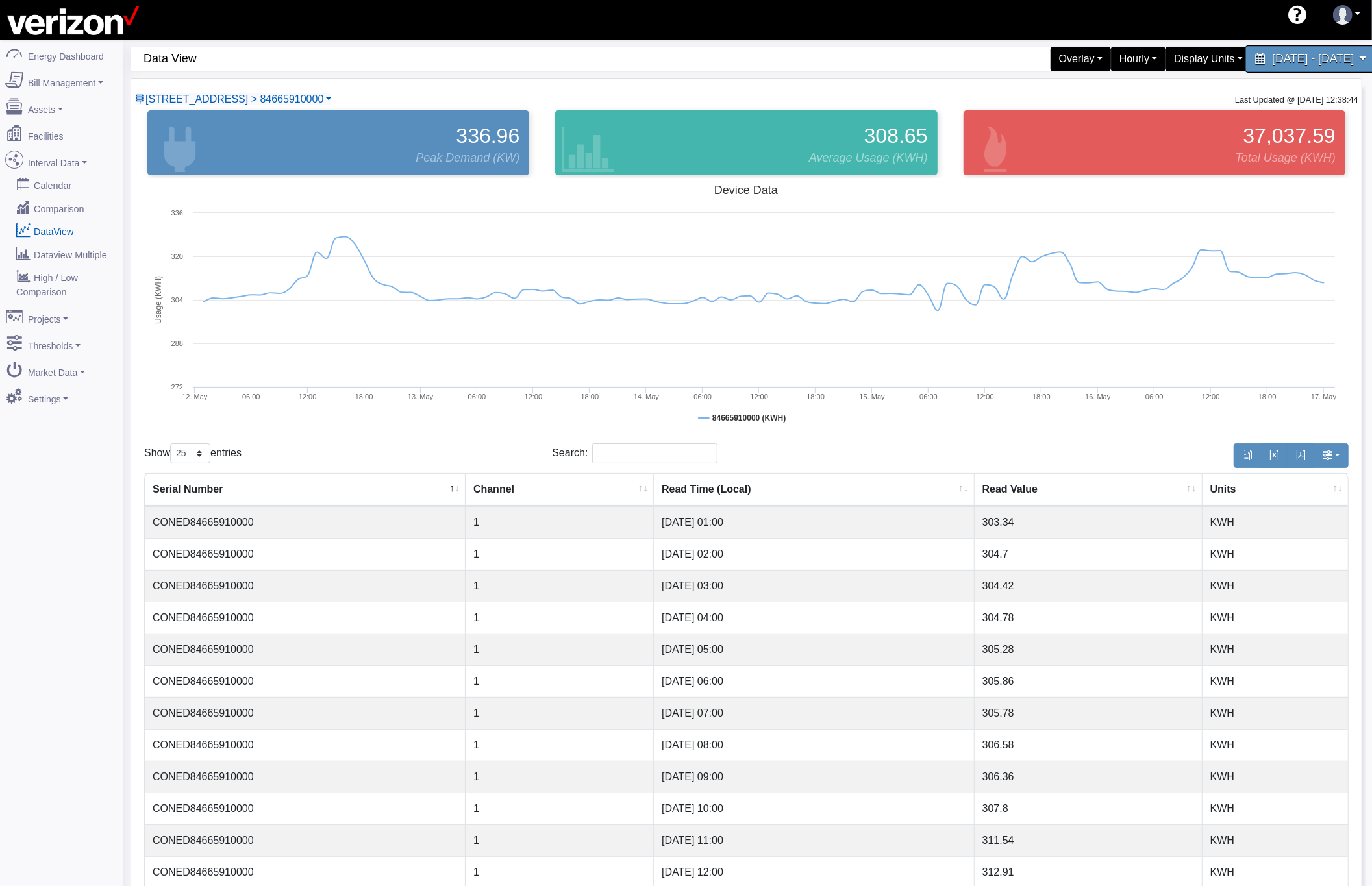
click at [1278, 52] on div "May 12, 2025 - May 16, 2025" at bounding box center [1311, 59] width 133 height 27
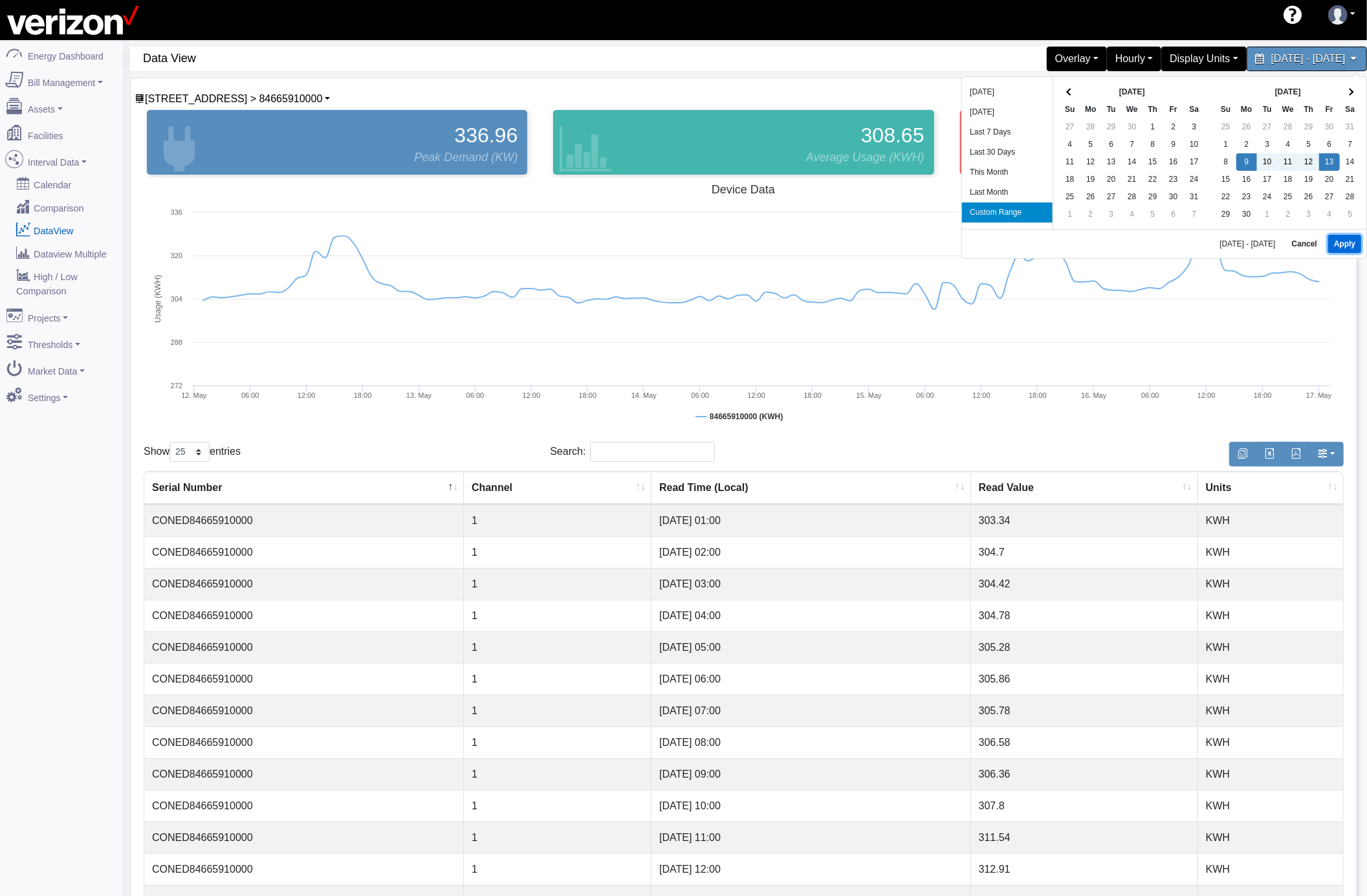
click at [1354, 245] on button "Apply" at bounding box center [1345, 244] width 33 height 18
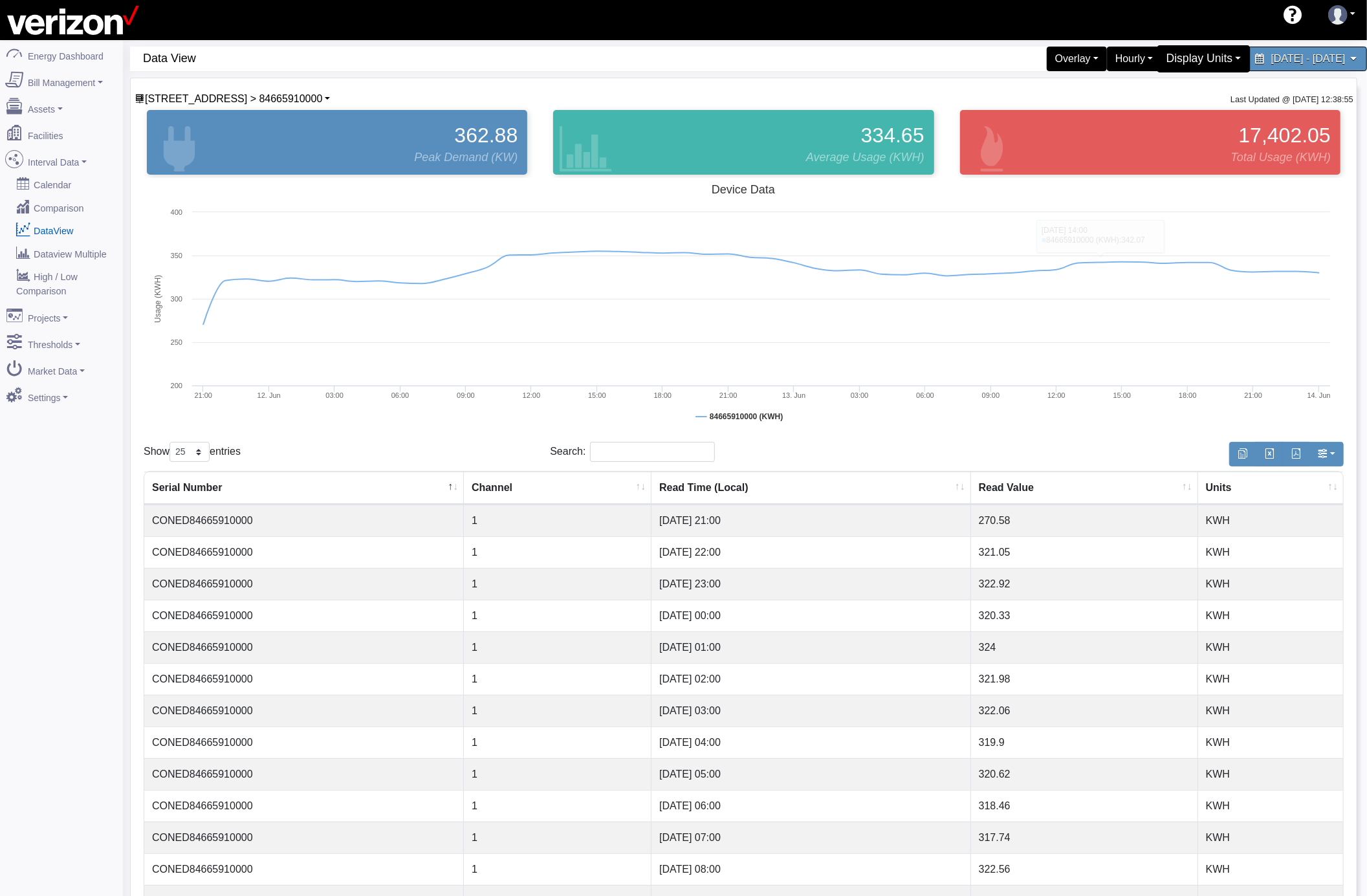
click at [1157, 60] on div "Display Units" at bounding box center [1204, 59] width 94 height 27
click at [1147, 88] on link "kW" at bounding box center [1199, 90] width 102 height 21
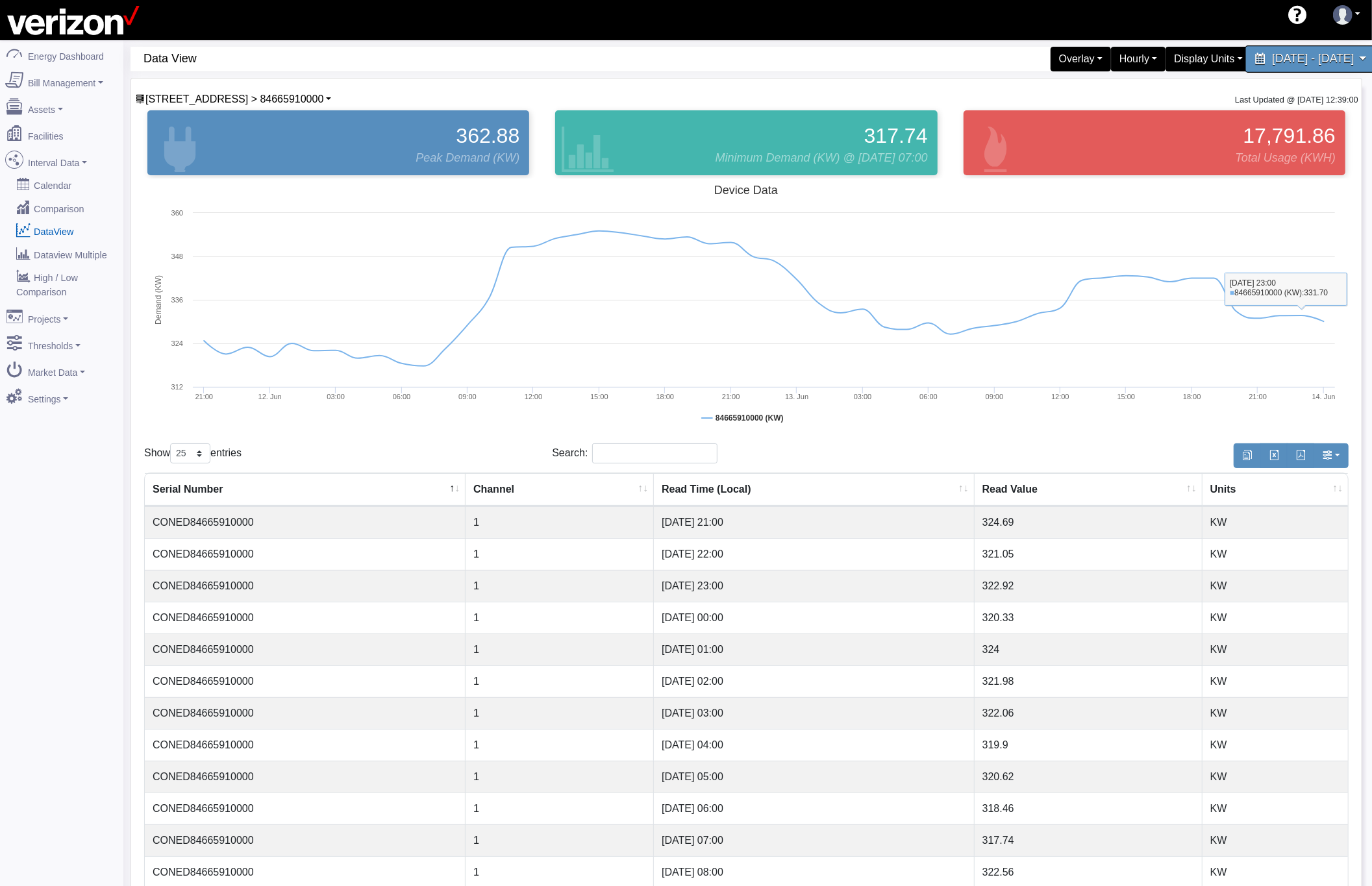
click at [1272, 63] on span "June 9, 2025 - June 13, 2025" at bounding box center [1313, 59] width 82 height 13
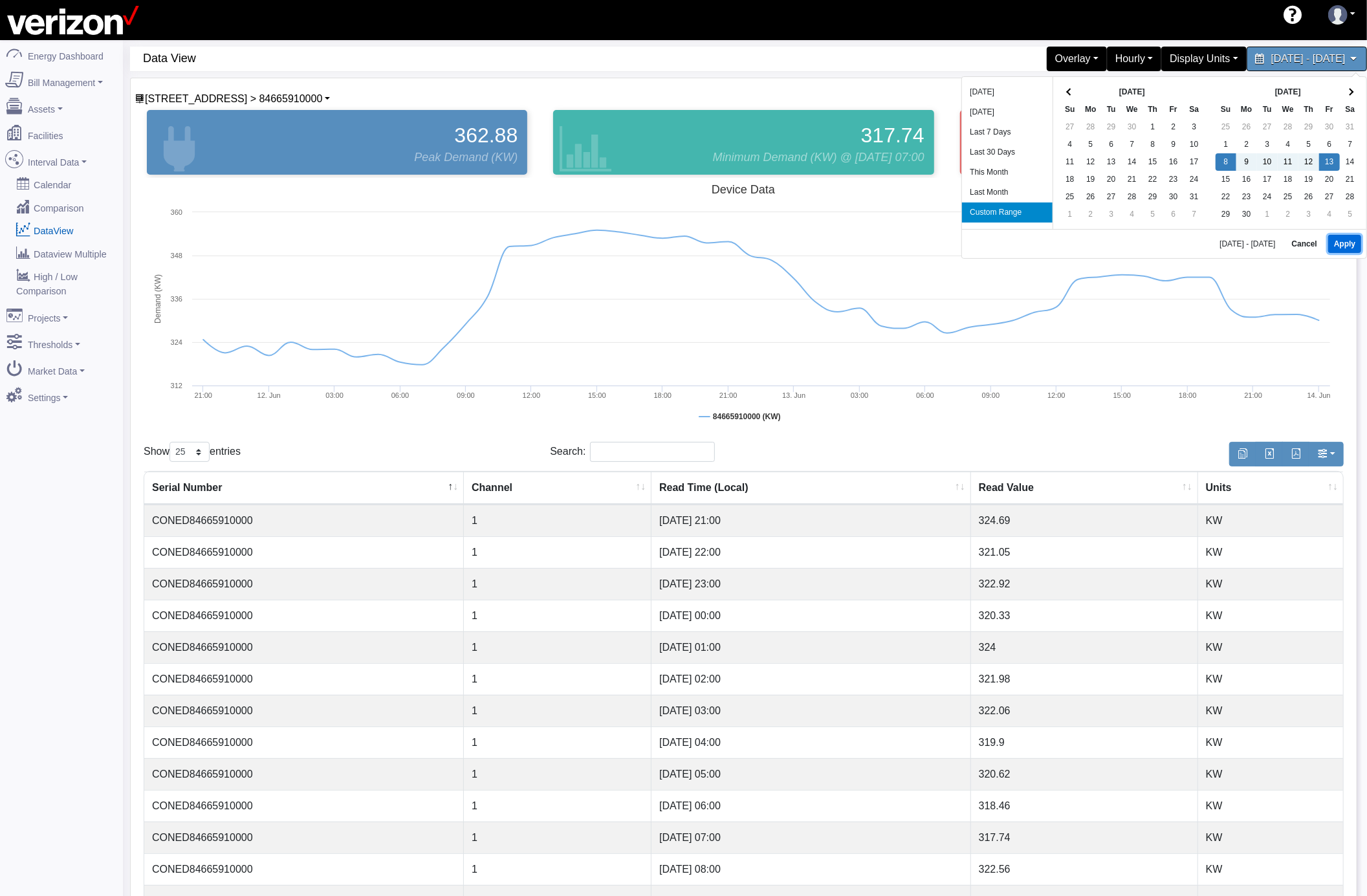
click at [1333, 242] on button "Apply" at bounding box center [1345, 244] width 33 height 18
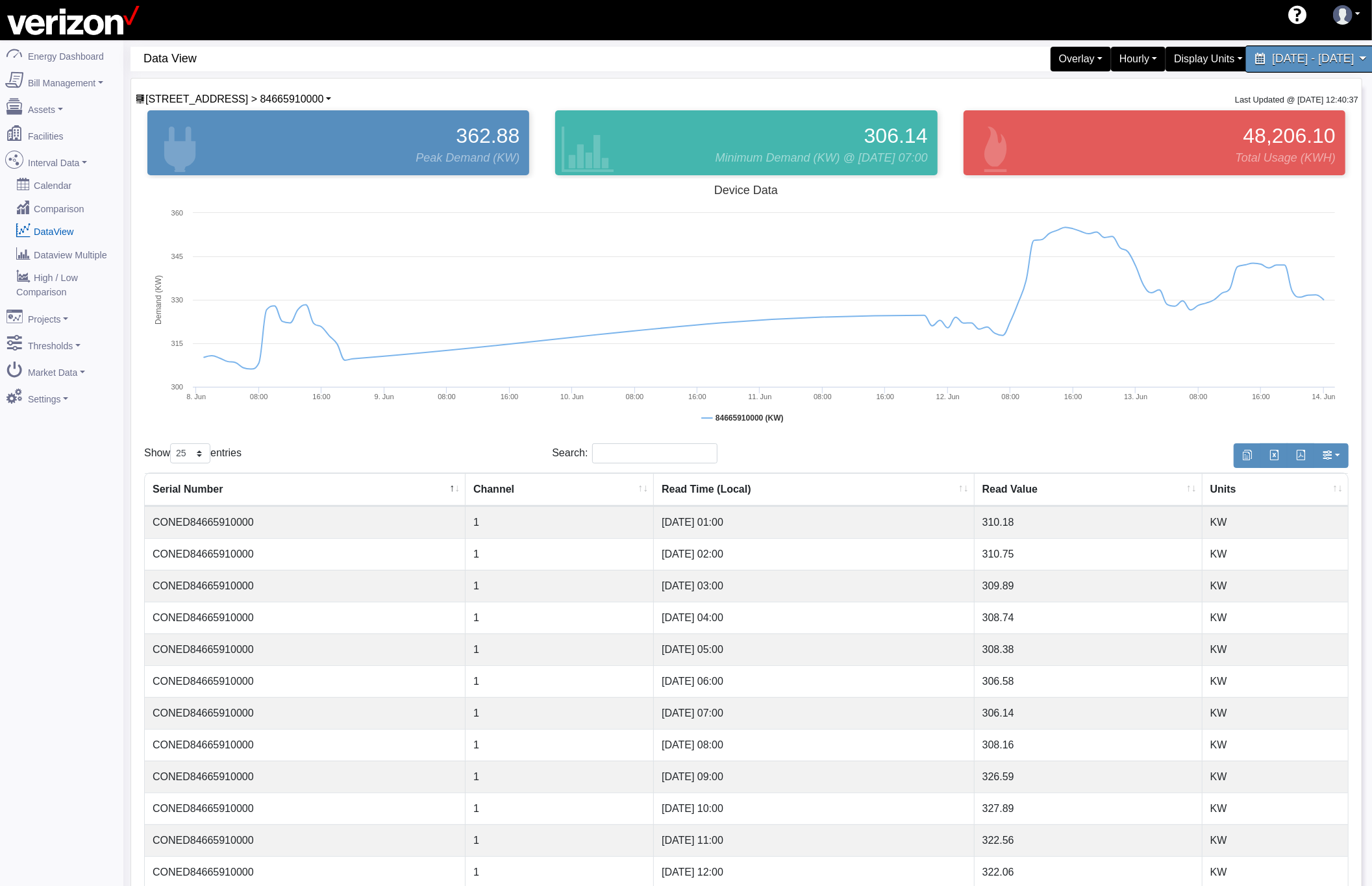
click at [1272, 60] on span "June 8, 2025 - June 13, 2025" at bounding box center [1313, 59] width 82 height 13
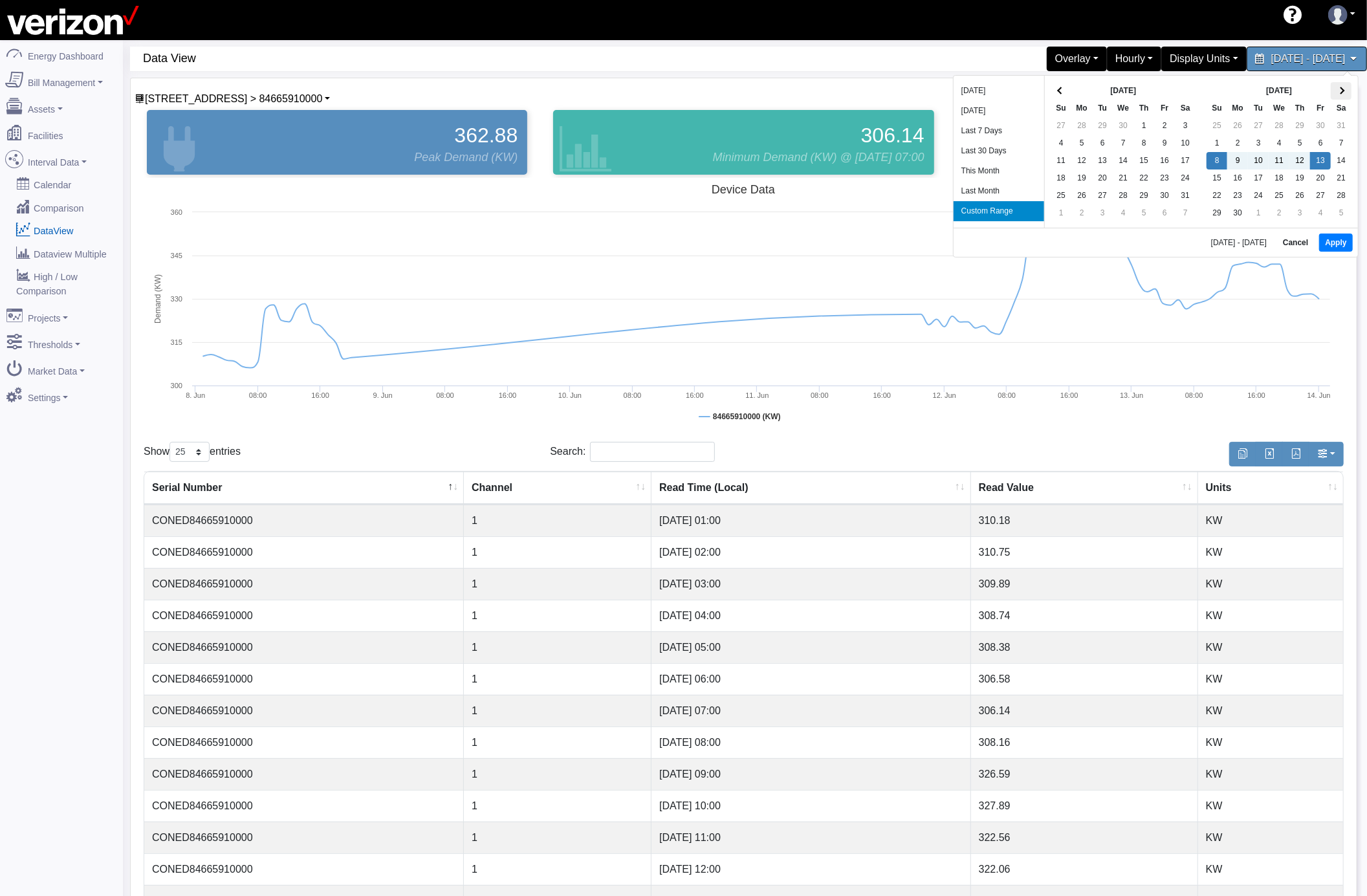
click at [1343, 95] on th at bounding box center [1342, 90] width 21 height 18
click at [1349, 243] on button "Apply" at bounding box center [1345, 244] width 33 height 18
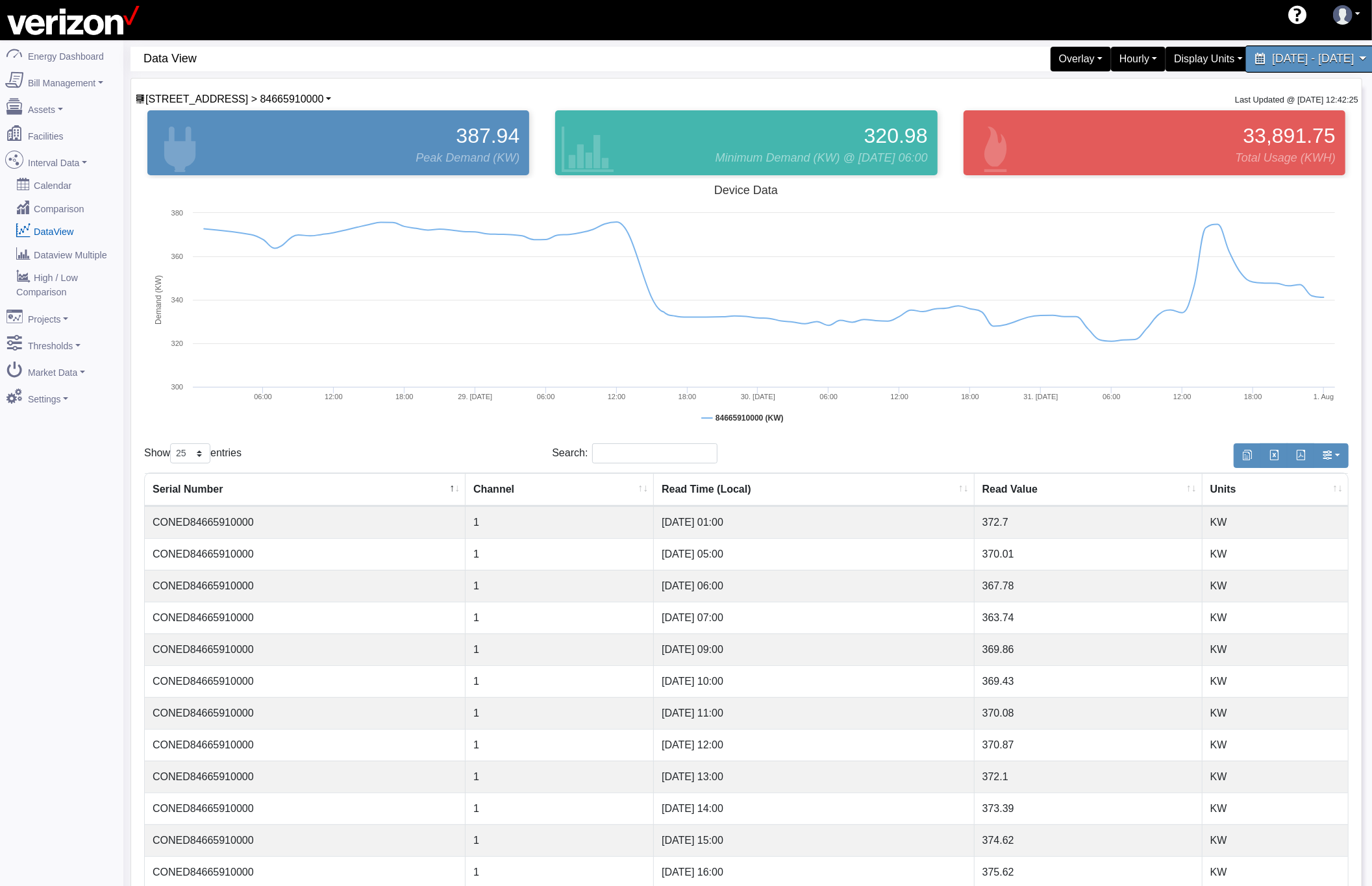
click at [1352, 57] on span "July 28, 2025 - July 31, 2025" at bounding box center [1313, 59] width 82 height 13
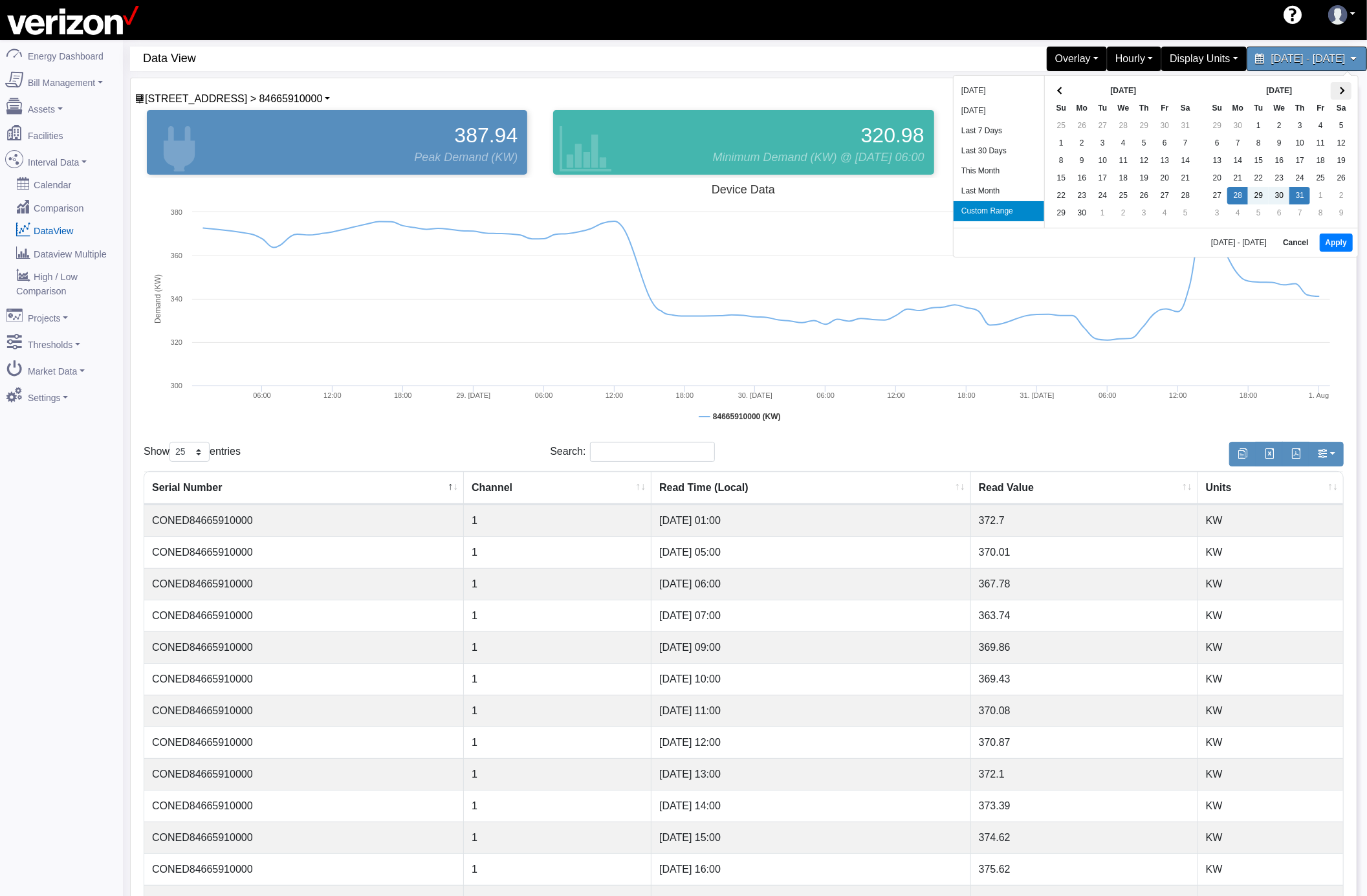
click at [1347, 92] on th at bounding box center [1342, 90] width 21 height 18
click at [1347, 92] on span at bounding box center [1350, 92] width 7 height 7
click at [1347, 245] on button "Apply" at bounding box center [1345, 244] width 33 height 18
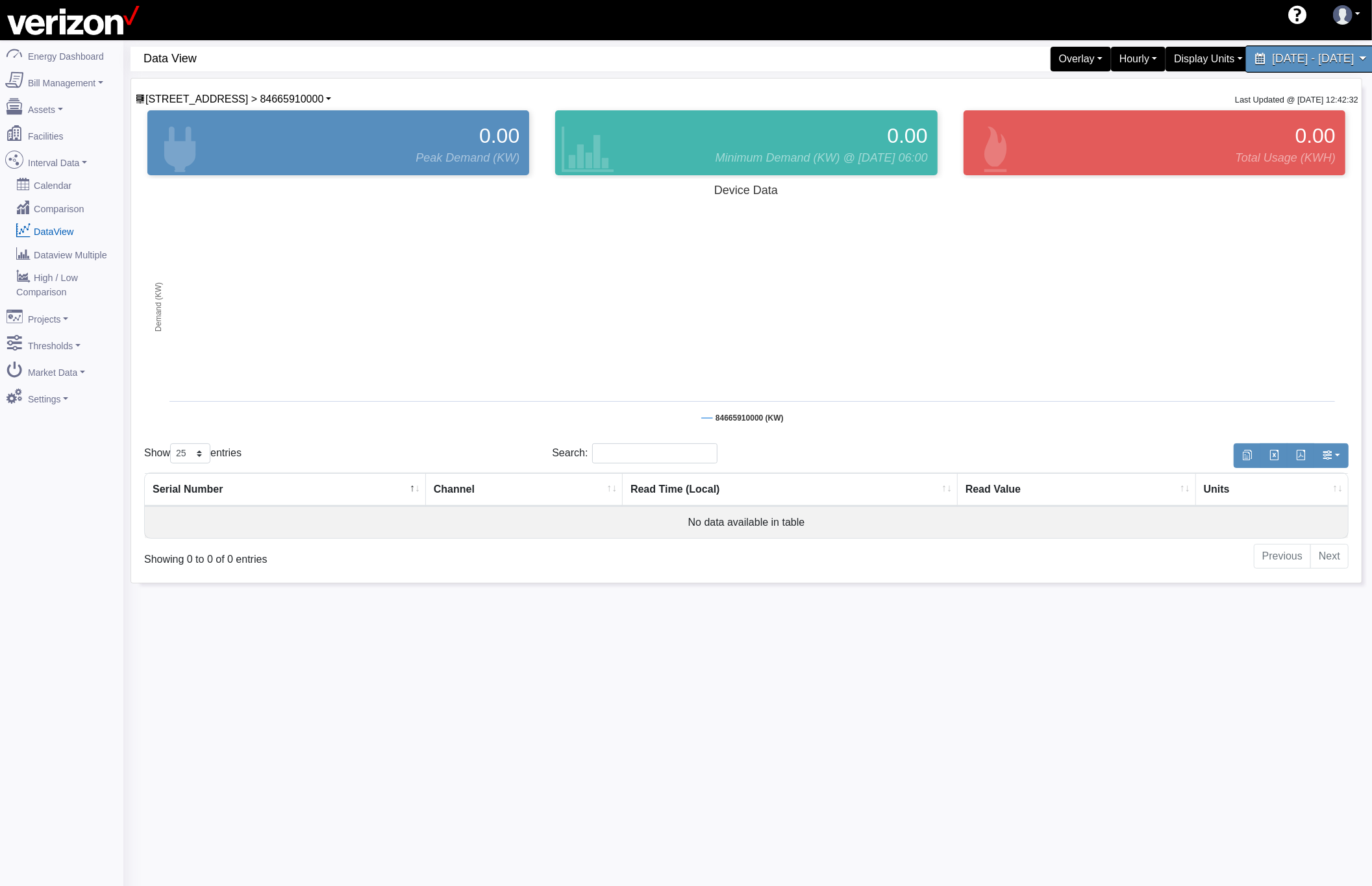
click at [1304, 56] on span "September 15, 2025 - September 19, 2025" at bounding box center [1313, 59] width 82 height 13
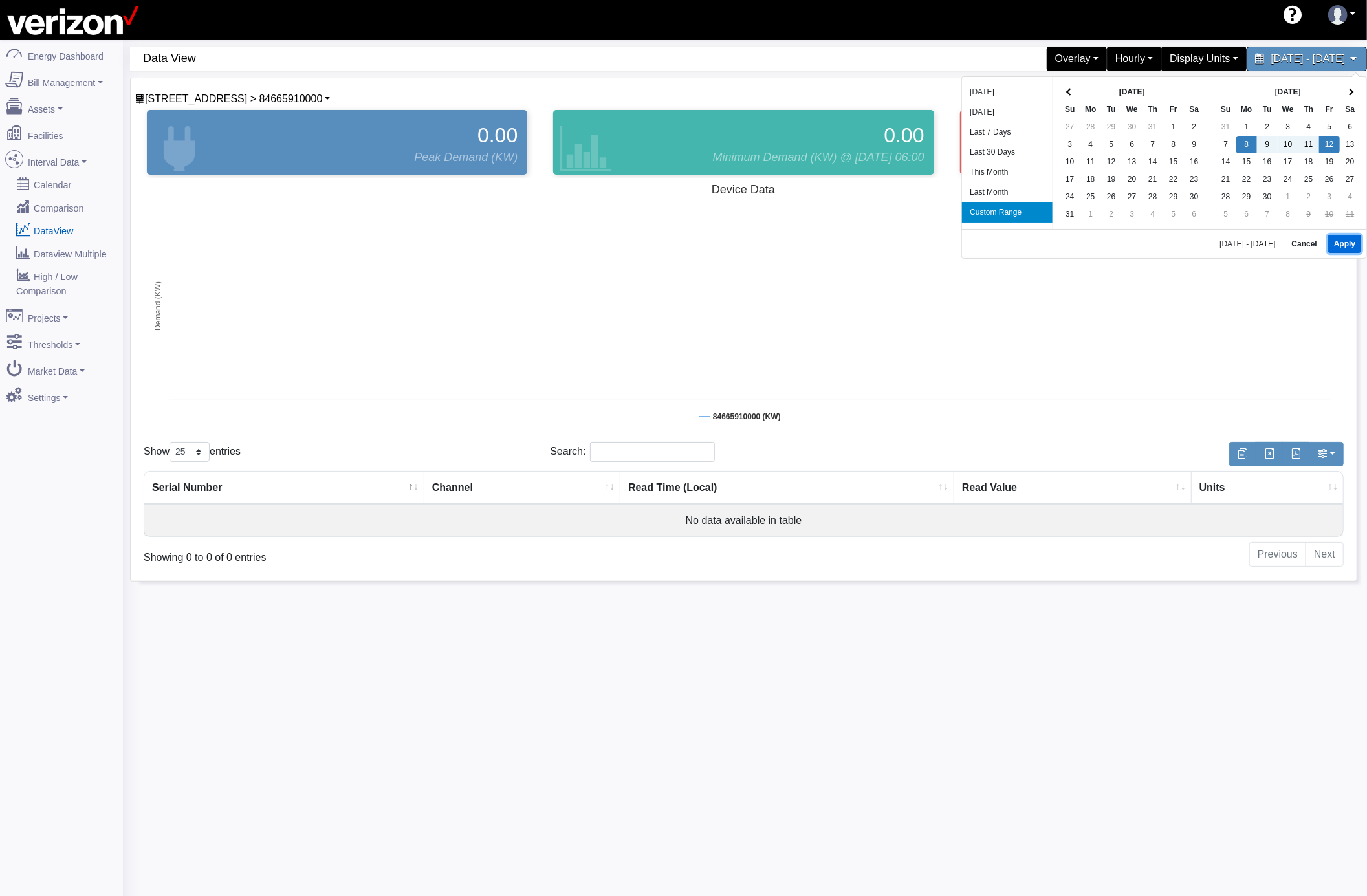
click at [1337, 239] on button "Apply" at bounding box center [1345, 244] width 33 height 18
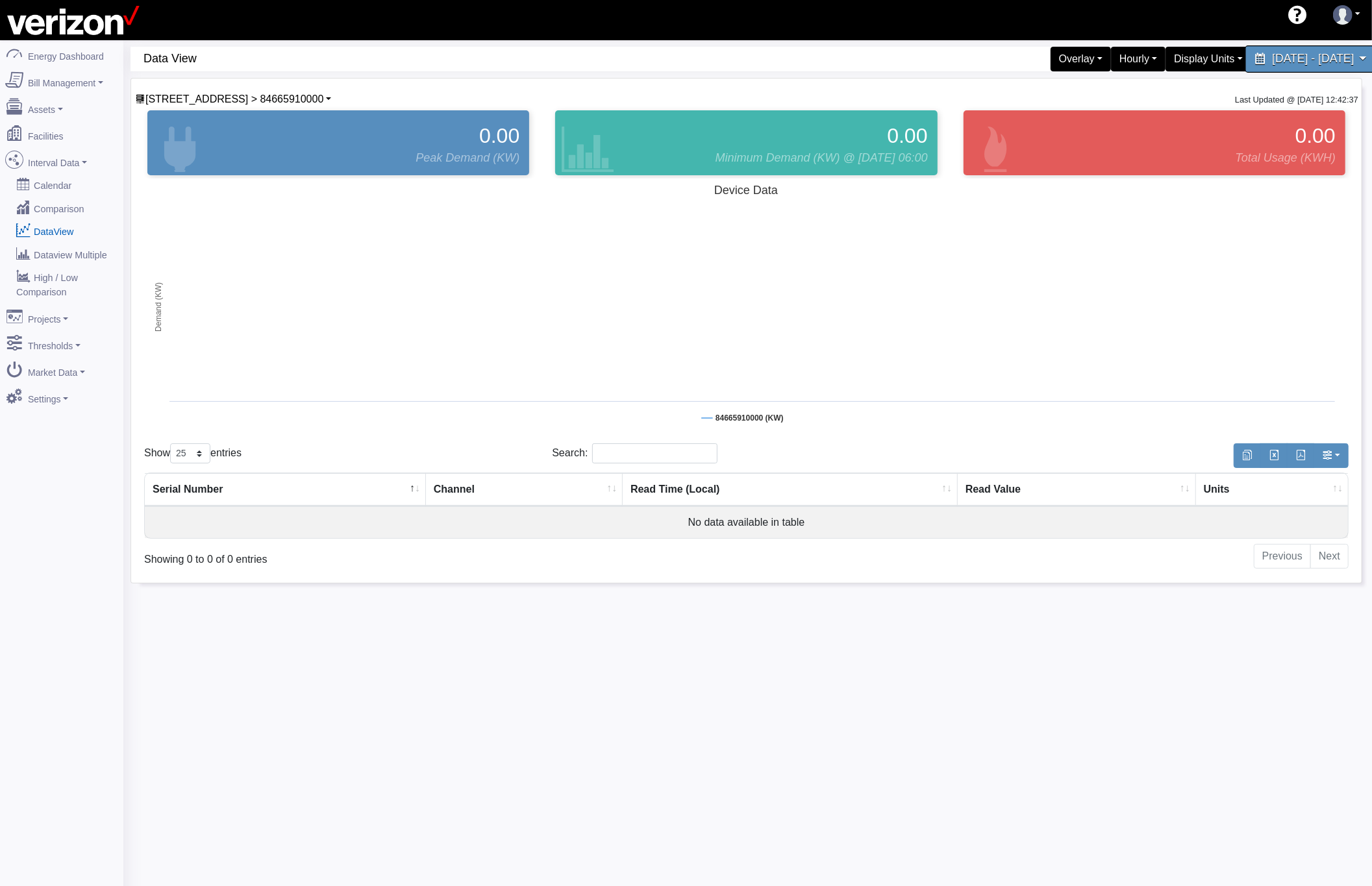
click at [1288, 60] on span "September 8, 2025 - September 12, 2025" at bounding box center [1313, 59] width 82 height 13
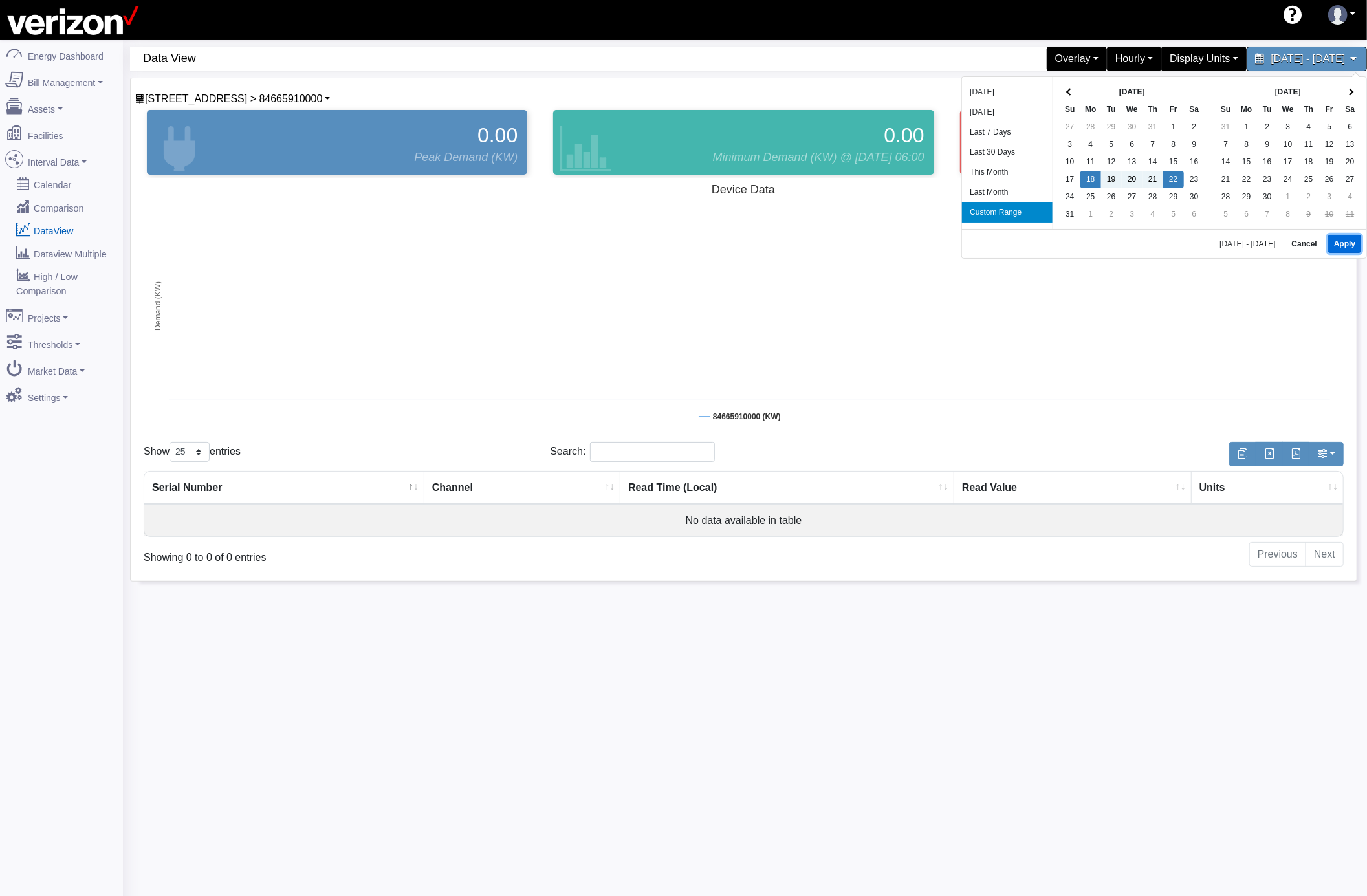
click at [1340, 250] on button "Apply" at bounding box center [1345, 244] width 33 height 18
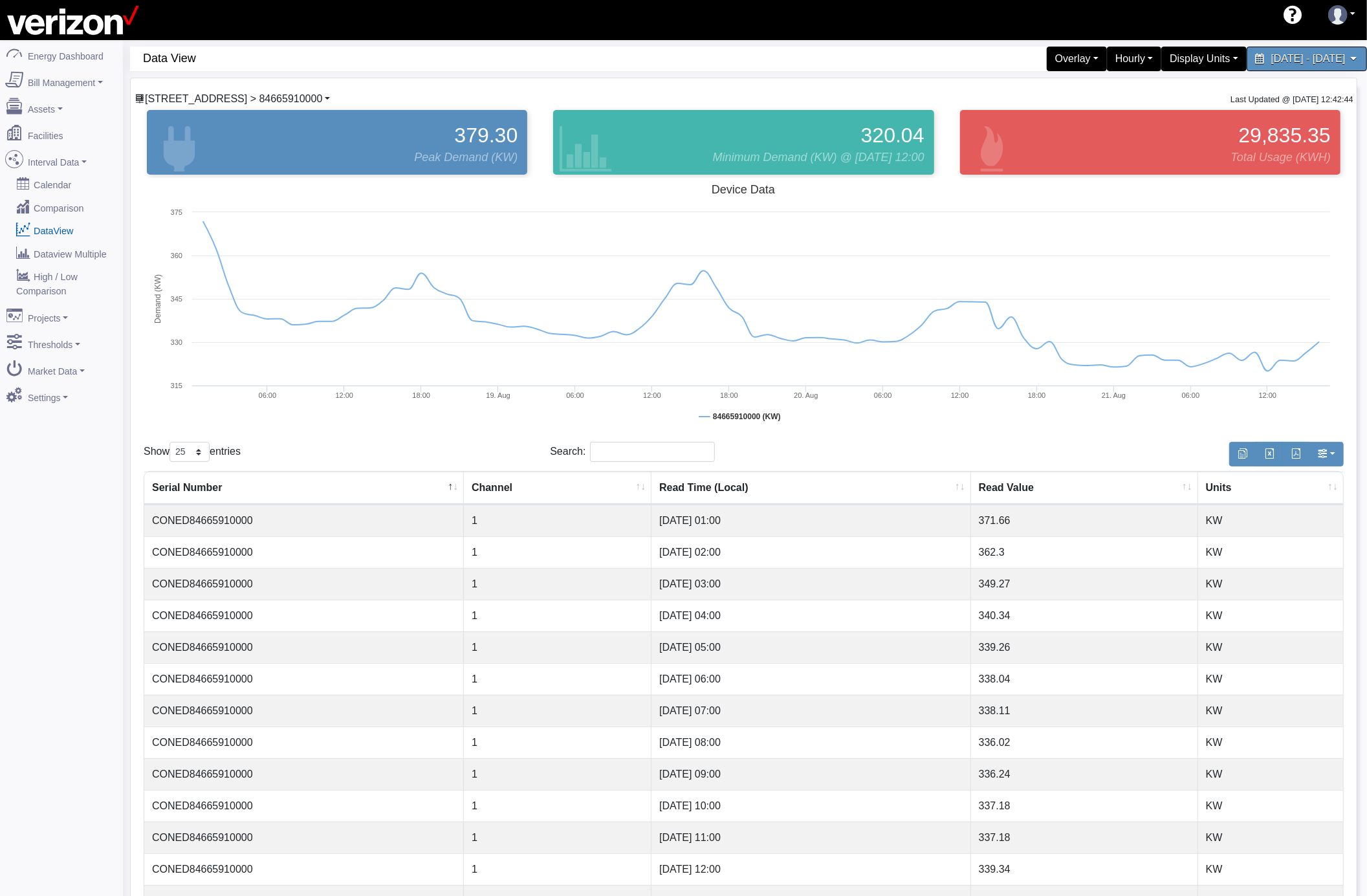
click at [229, 100] on span "117 E 167 ST CO > 84665910000" at bounding box center [234, 99] width 177 height 11
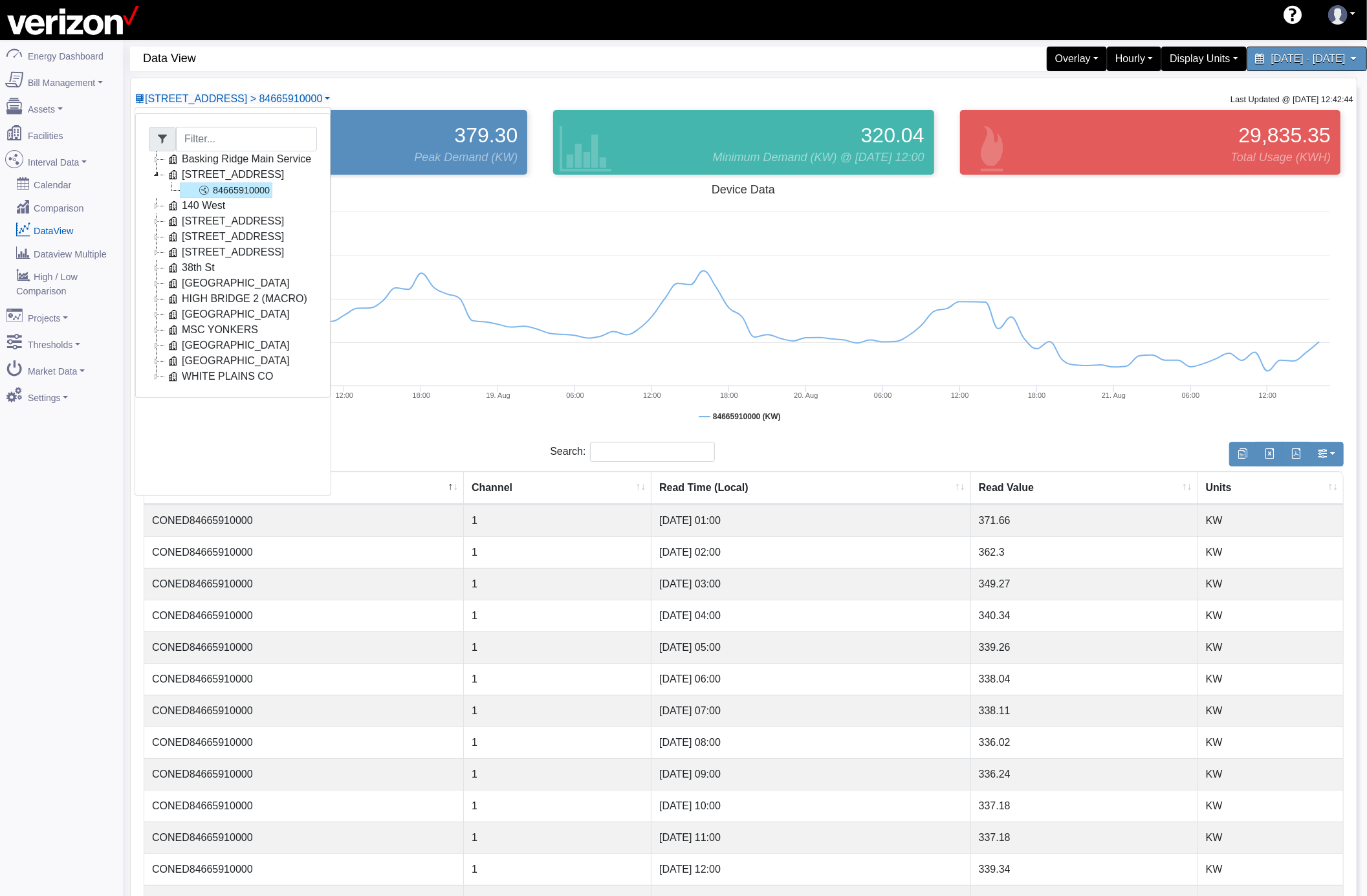
click at [154, 210] on icon at bounding box center [156, 205] width 15 height 15
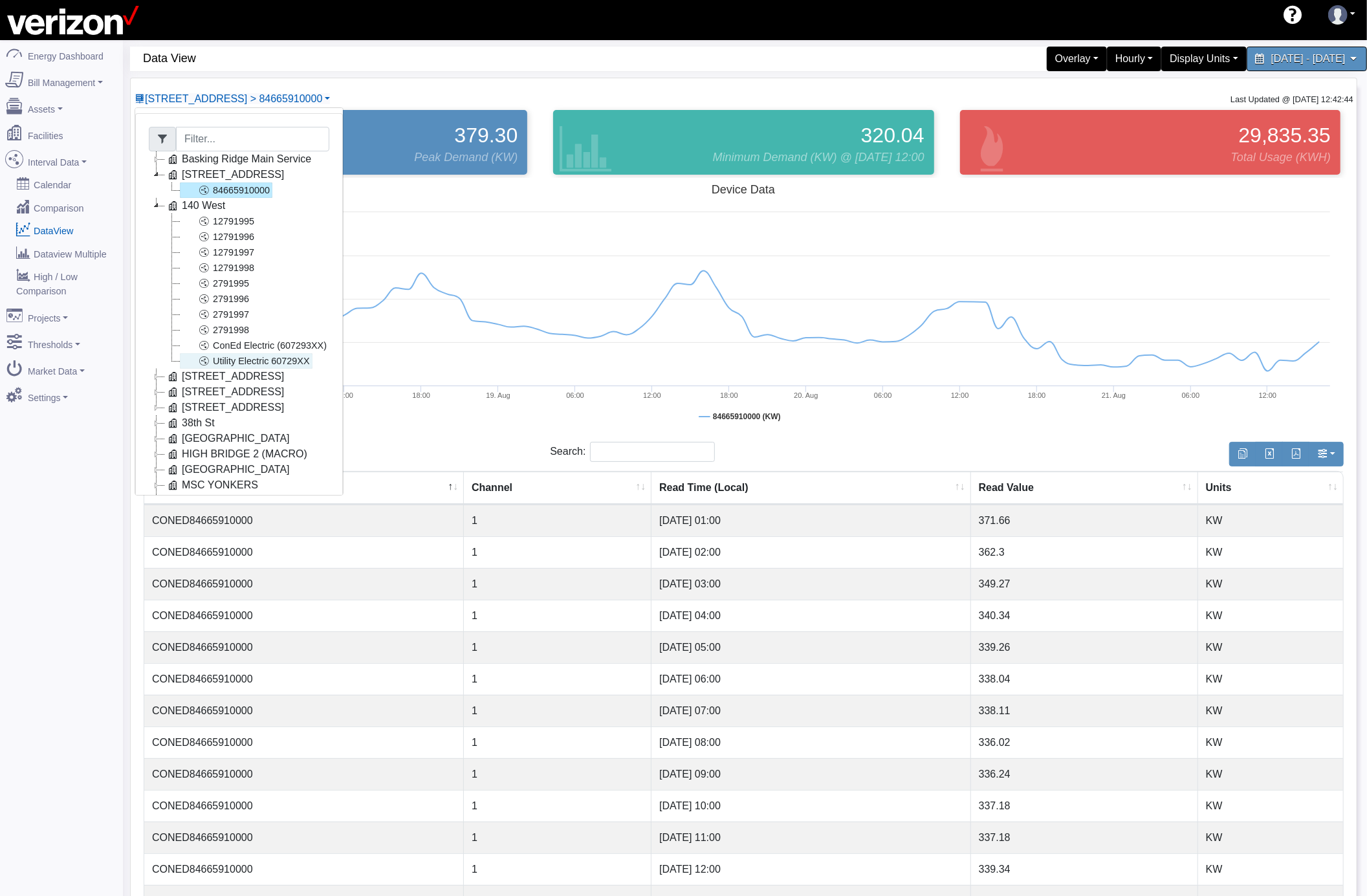
click at [231, 361] on link "Utility Electric 60729XX" at bounding box center [245, 361] width 133 height 15
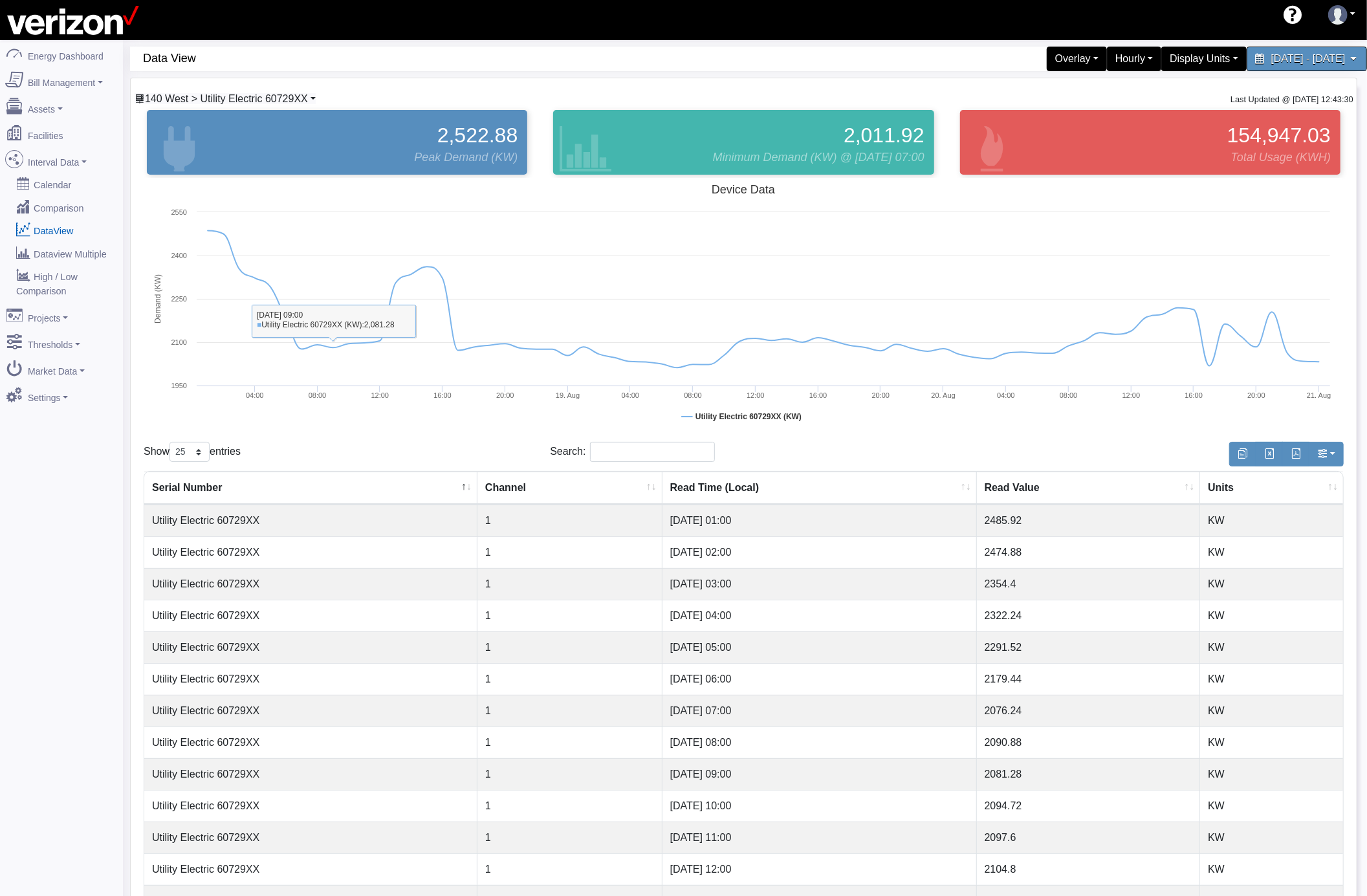
click at [180, 100] on span "140 West > Utility Electric 60729XX" at bounding box center [227, 99] width 163 height 11
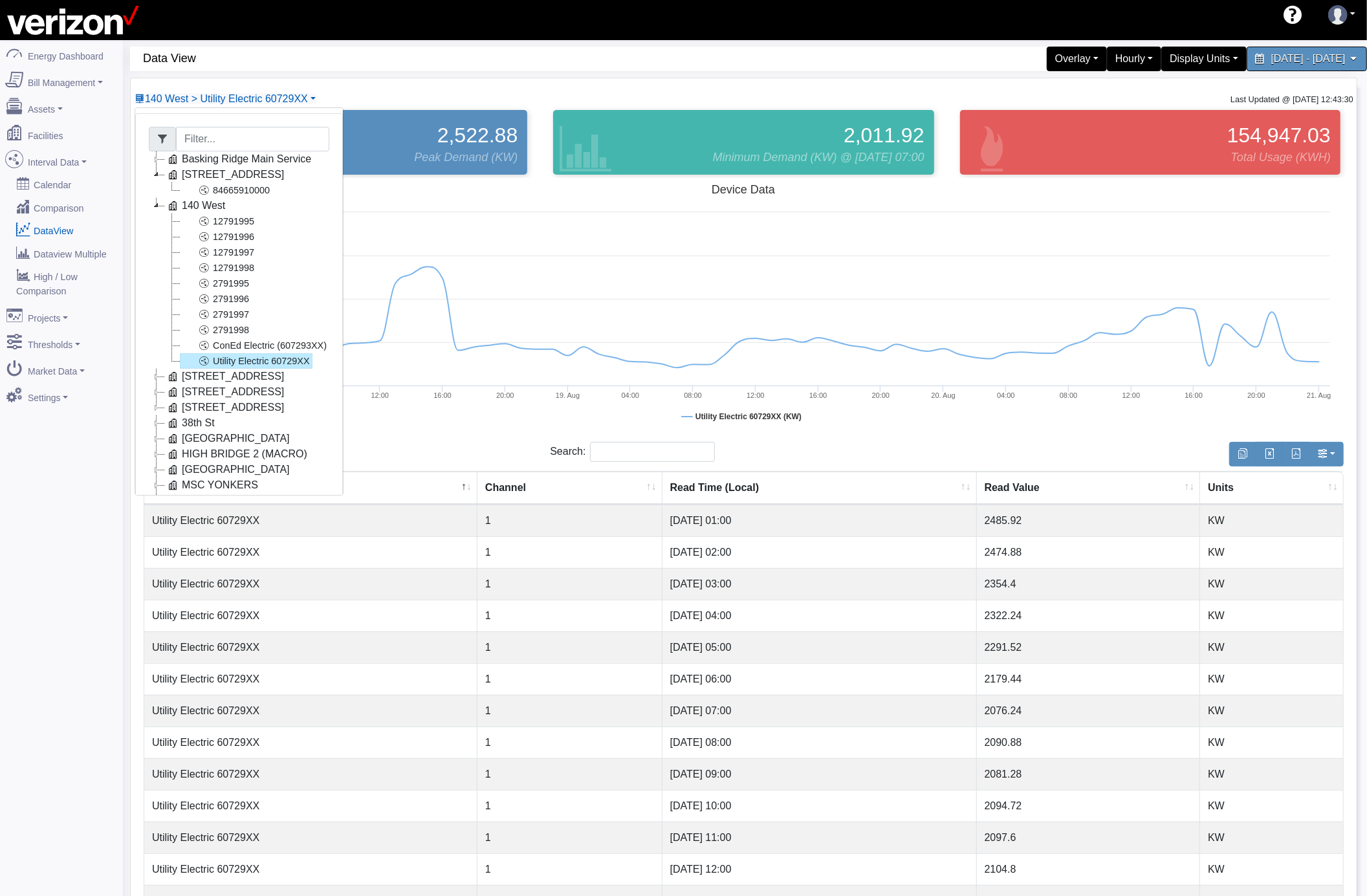
click at [154, 378] on icon at bounding box center [156, 376] width 15 height 15
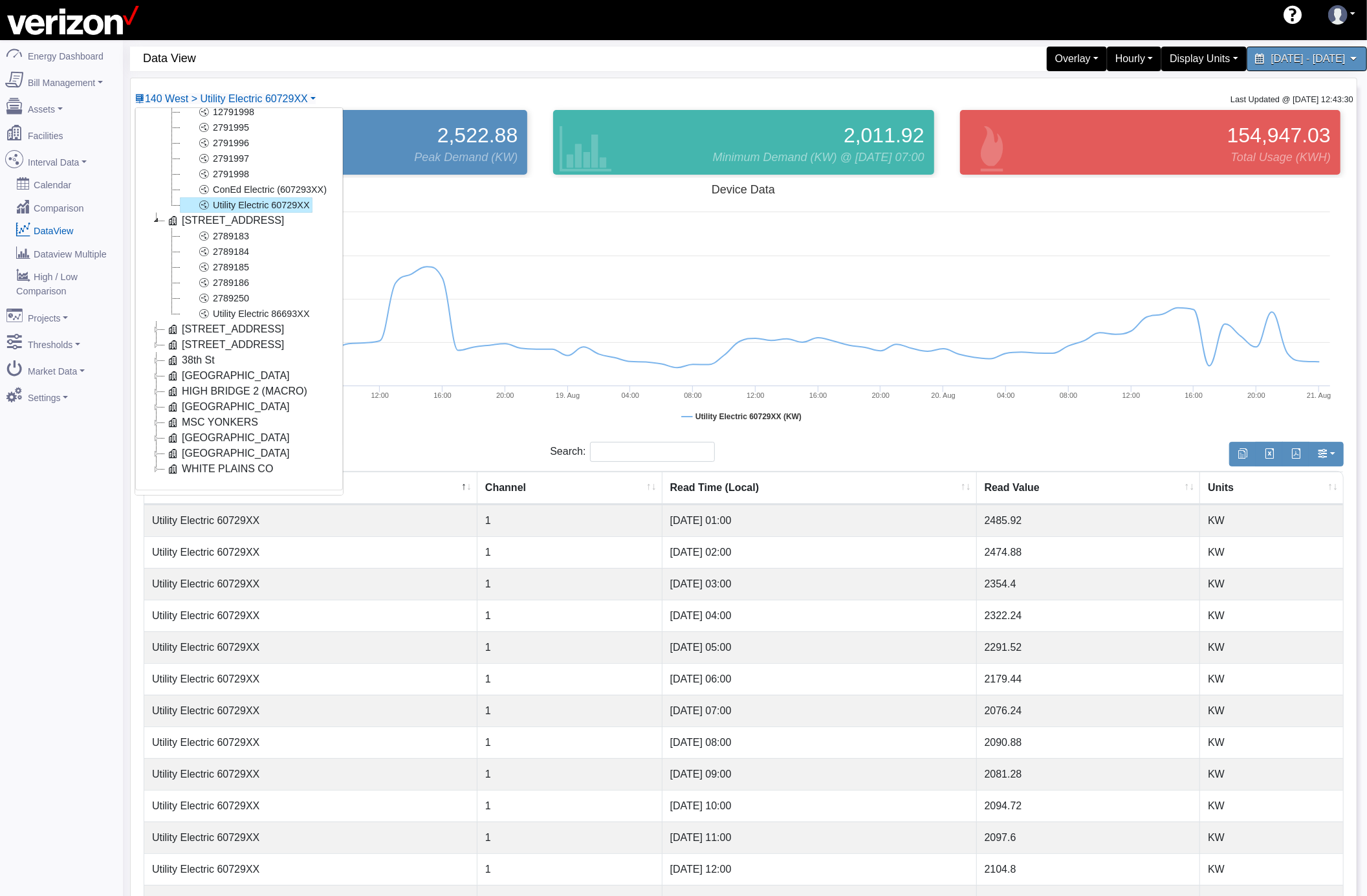
scroll to position [171, 0]
click at [288, 305] on link "Utility Electric 86693XX" at bounding box center [245, 313] width 133 height 15
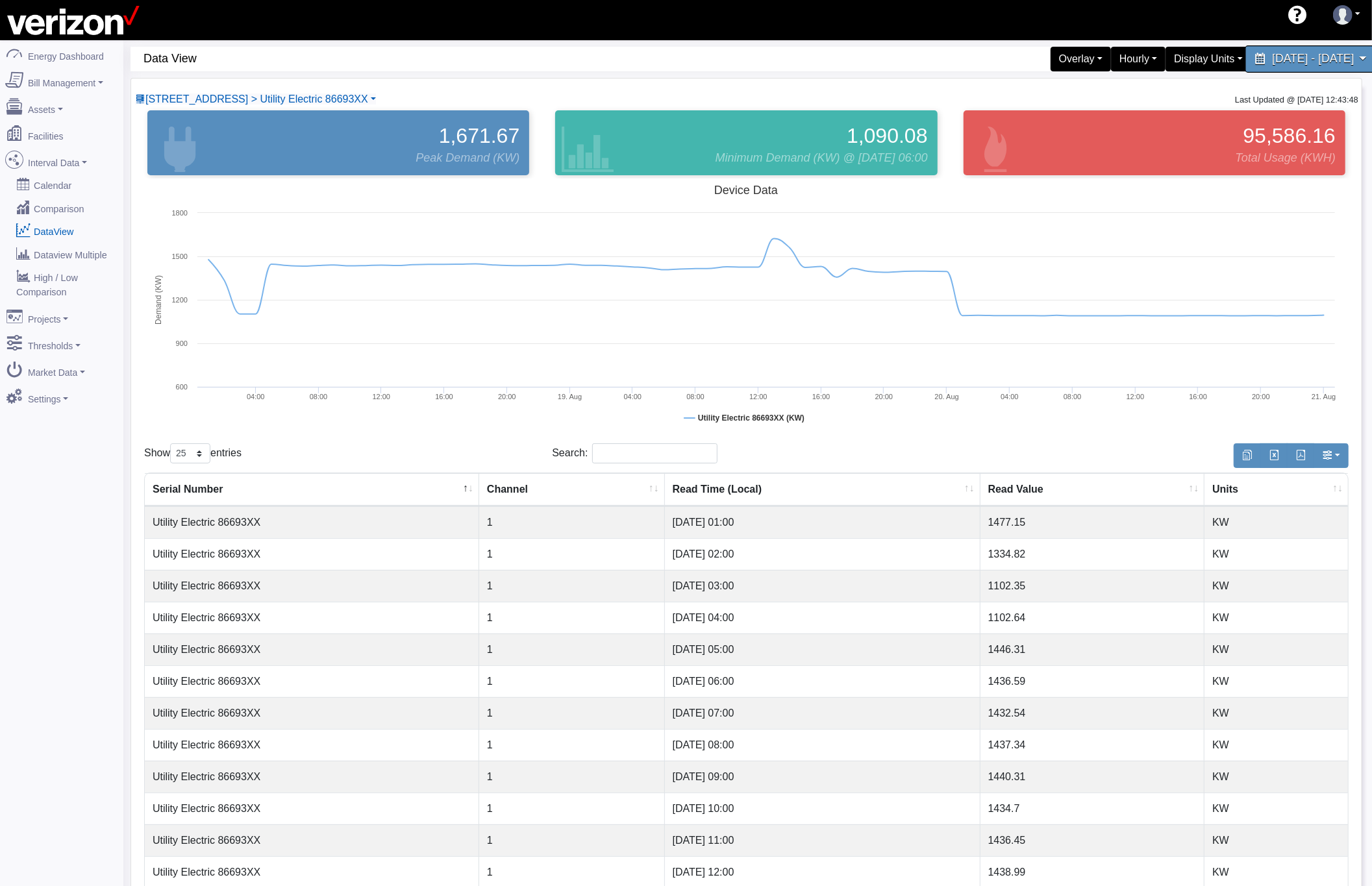
click at [1304, 58] on span "August 18, 2025 - August 22, 2025" at bounding box center [1313, 59] width 82 height 13
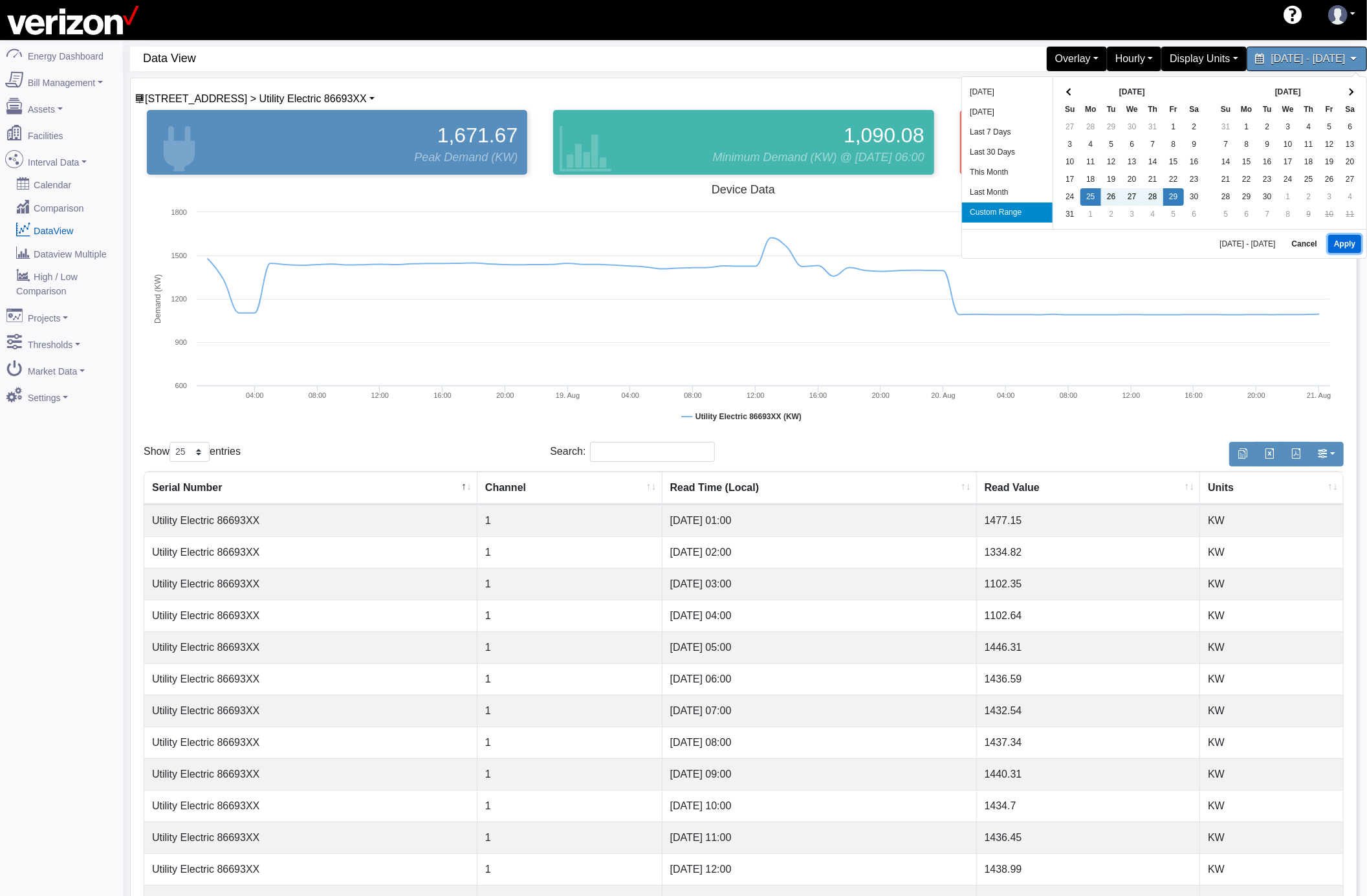
click at [1334, 246] on button "Apply" at bounding box center [1345, 244] width 33 height 18
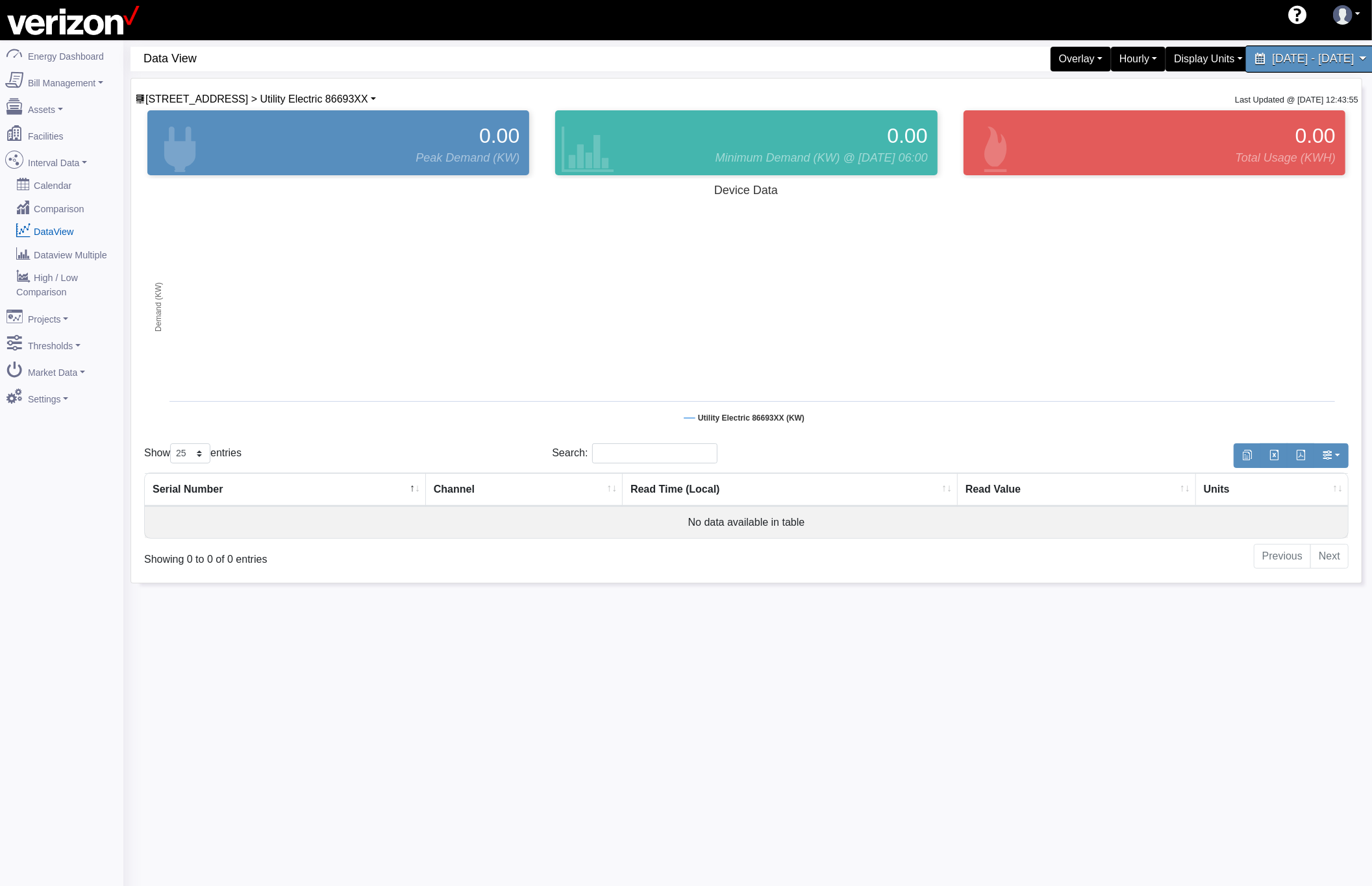
click at [1272, 53] on span "August 25, 2025 - August 29, 2025" at bounding box center [1313, 59] width 82 height 13
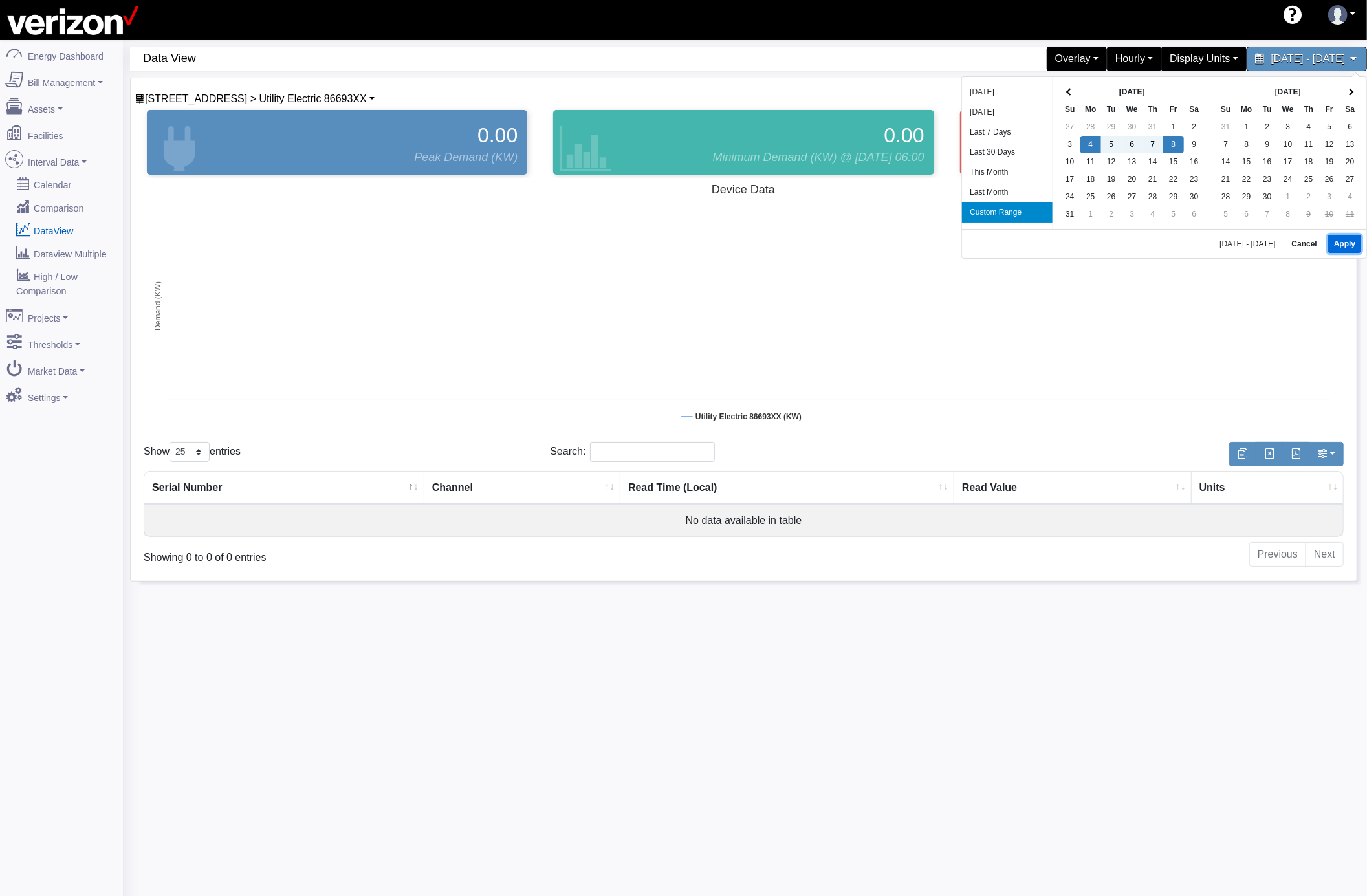
click at [1328, 240] on button "Apply" at bounding box center [1345, 244] width 33 height 18
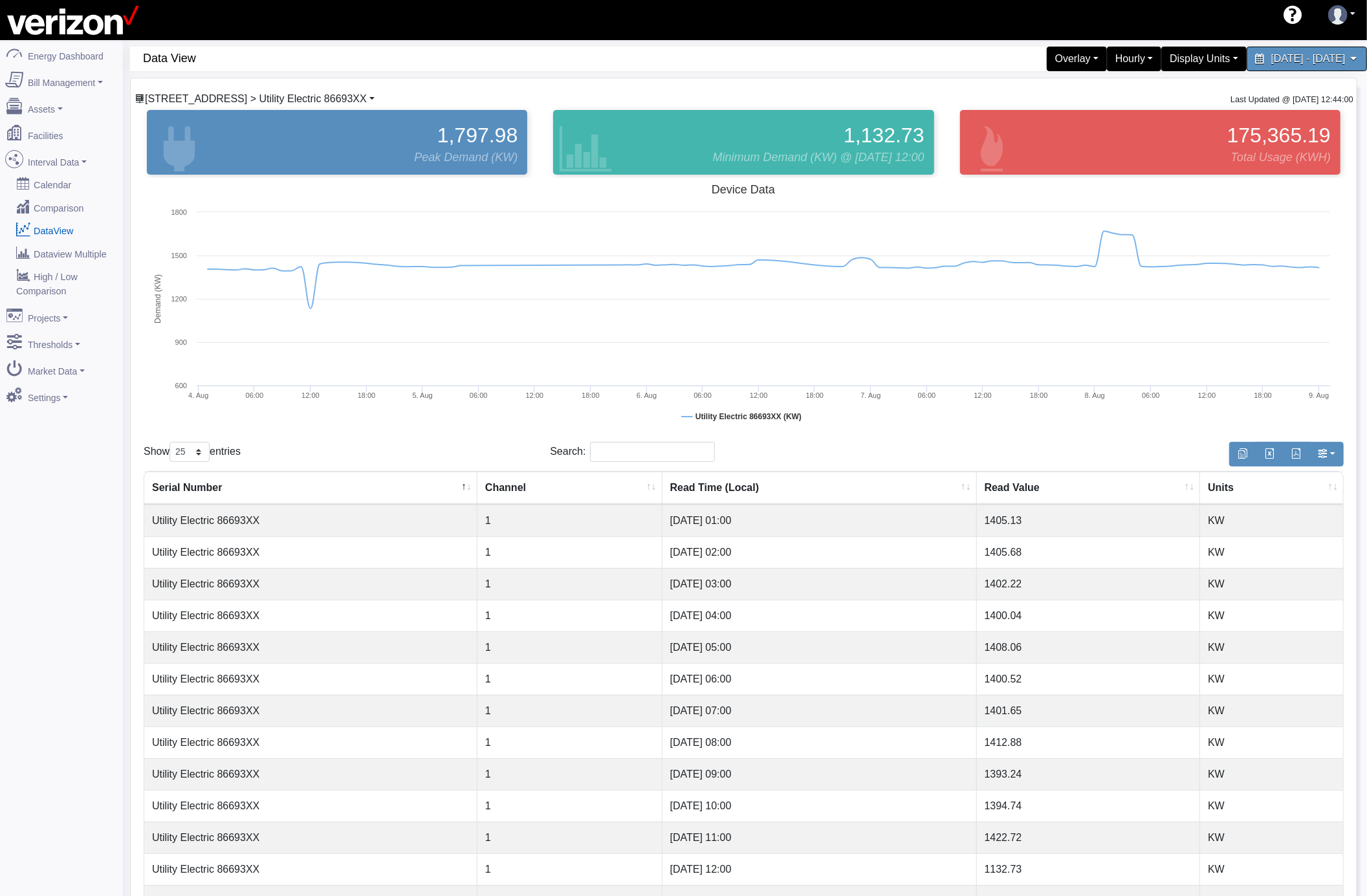
click at [218, 101] on span "204 SECOND AVE CO > Utility Electric 86693XX" at bounding box center [256, 99] width 222 height 11
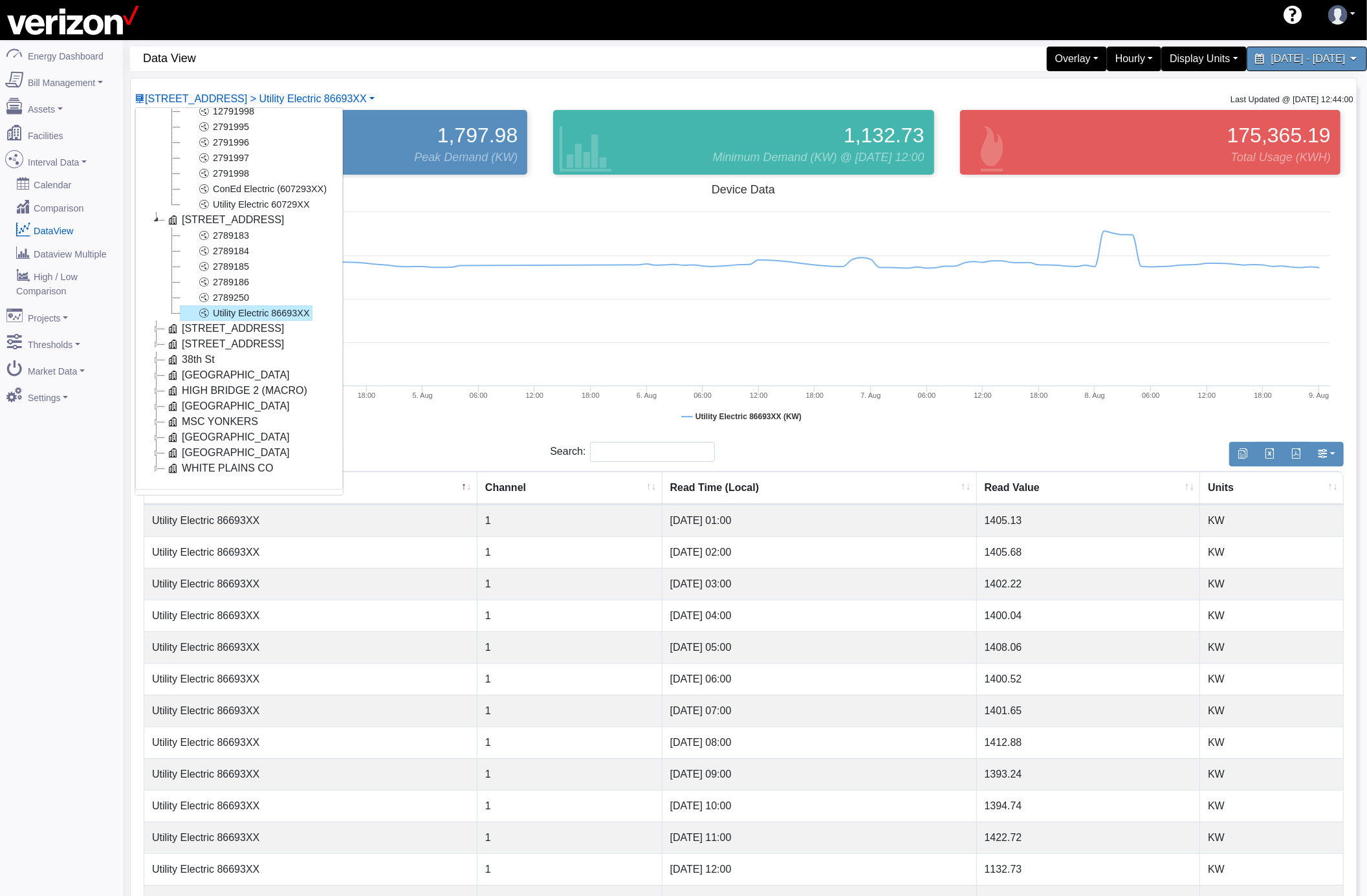
click at [155, 321] on icon at bounding box center [156, 329] width 15 height 15
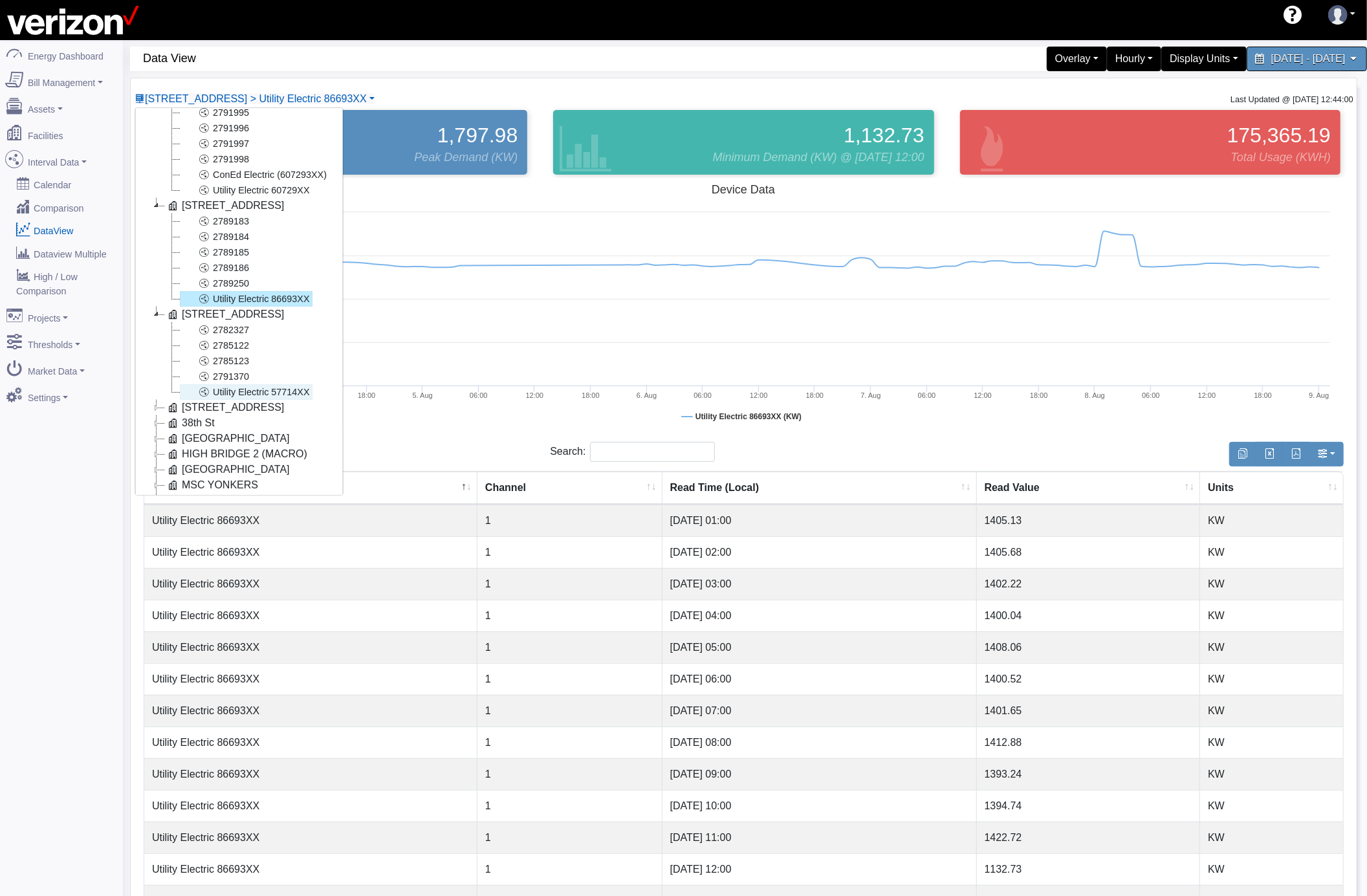
click at [292, 397] on link "Utility Electric 57714XX" at bounding box center [245, 392] width 133 height 15
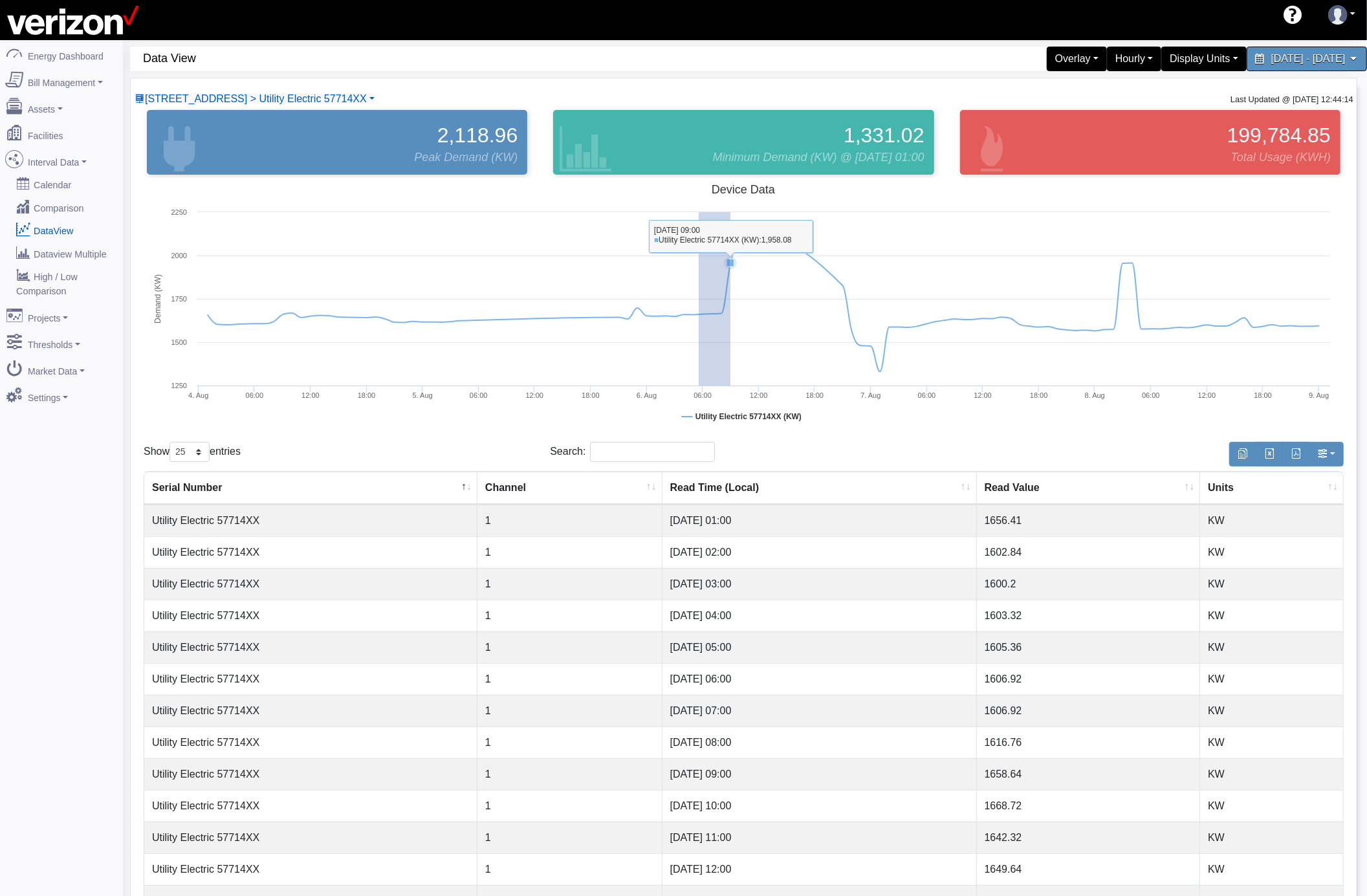
drag, startPoint x: 699, startPoint y: 346, endPoint x: 730, endPoint y: 337, distance: 32.3
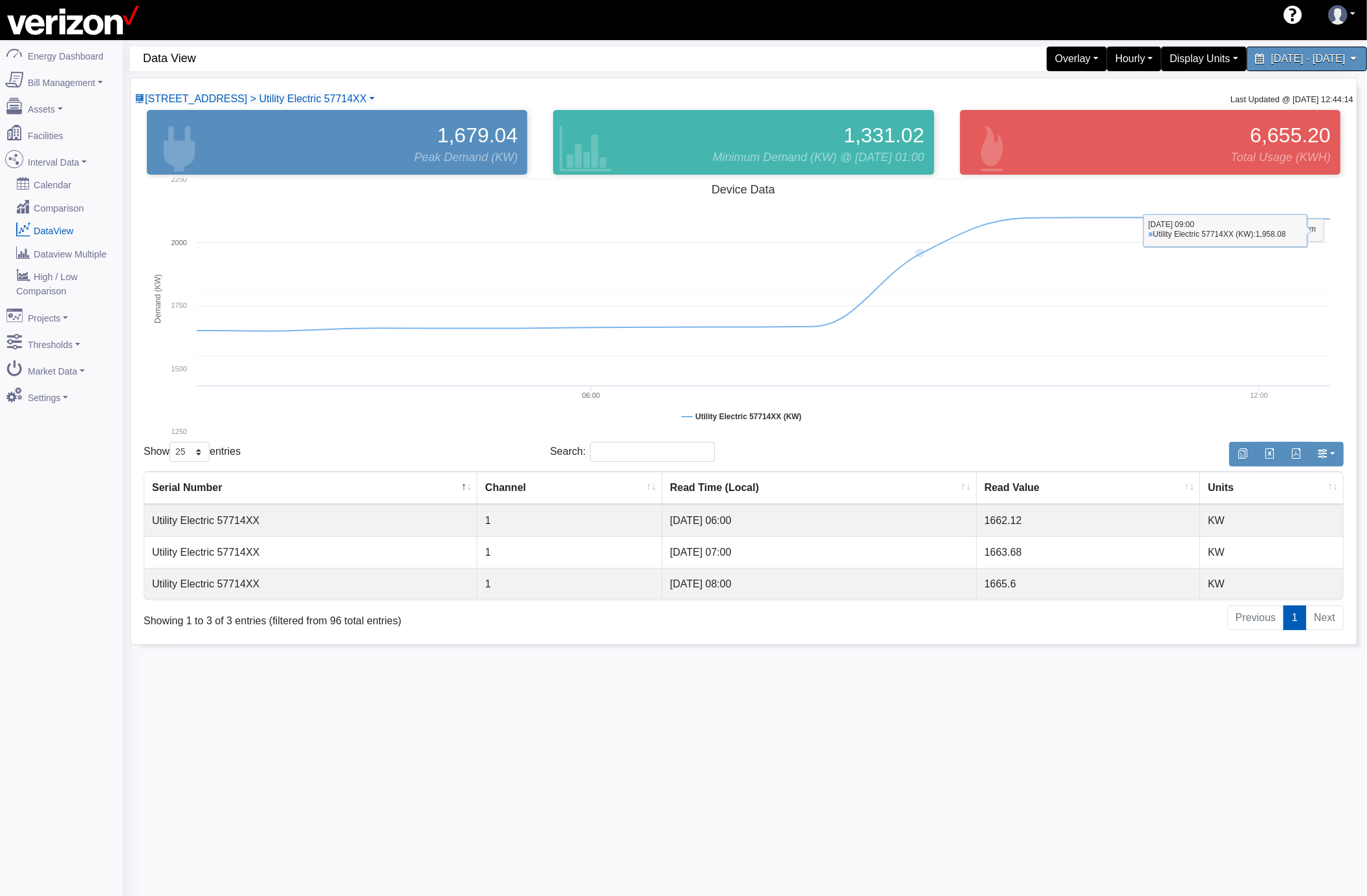
click at [730, 337] on icon "Created with Highcharts 8.0.4 Demand (KW) Device Data Reset zoom level 1:1 Rese…" at bounding box center [743, 307] width 1199 height 259
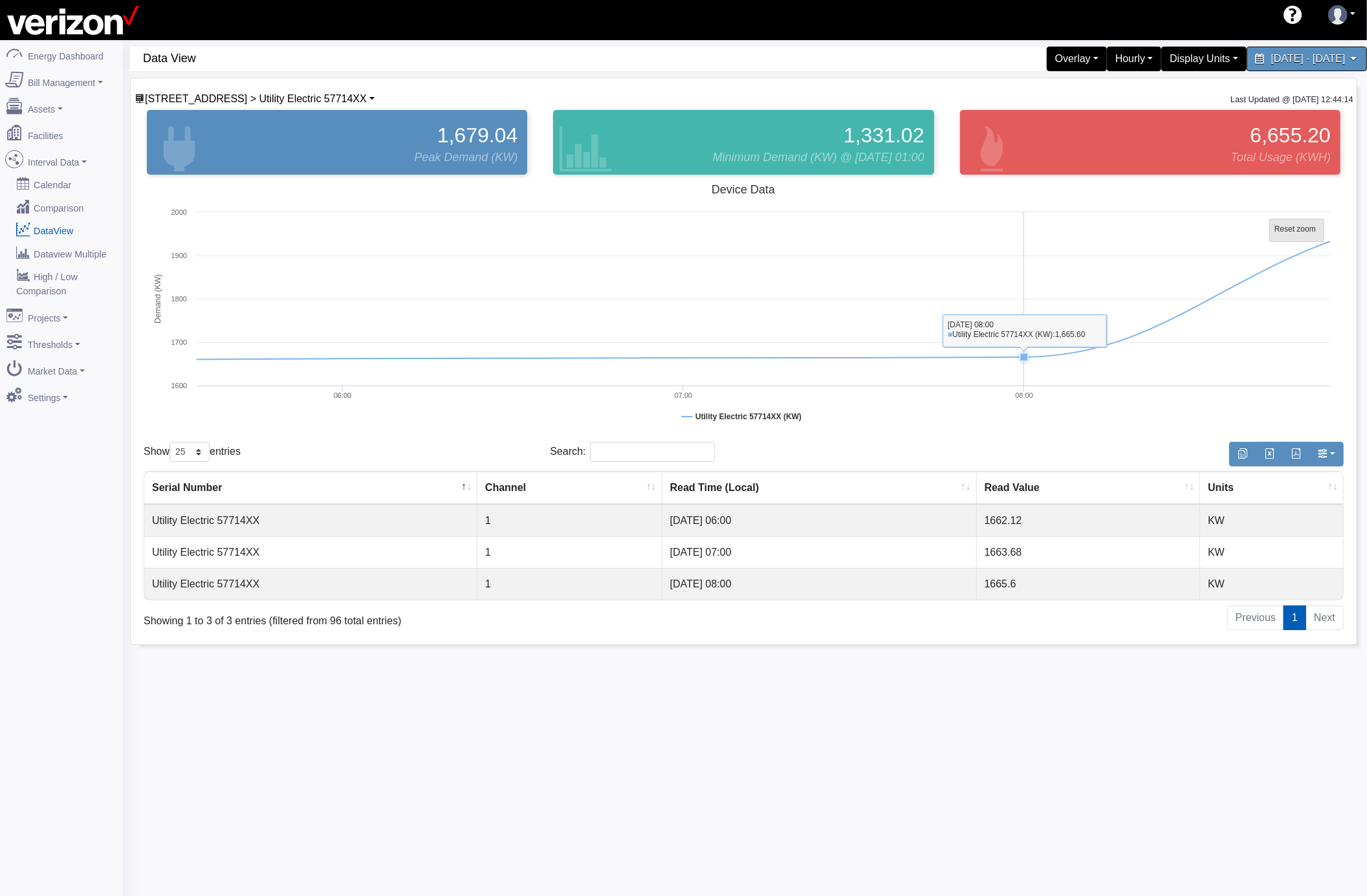
click at [1290, 229] on tspan "Reset zoom" at bounding box center [1295, 229] width 41 height 9
